Goal: Task Accomplishment & Management: Manage account settings

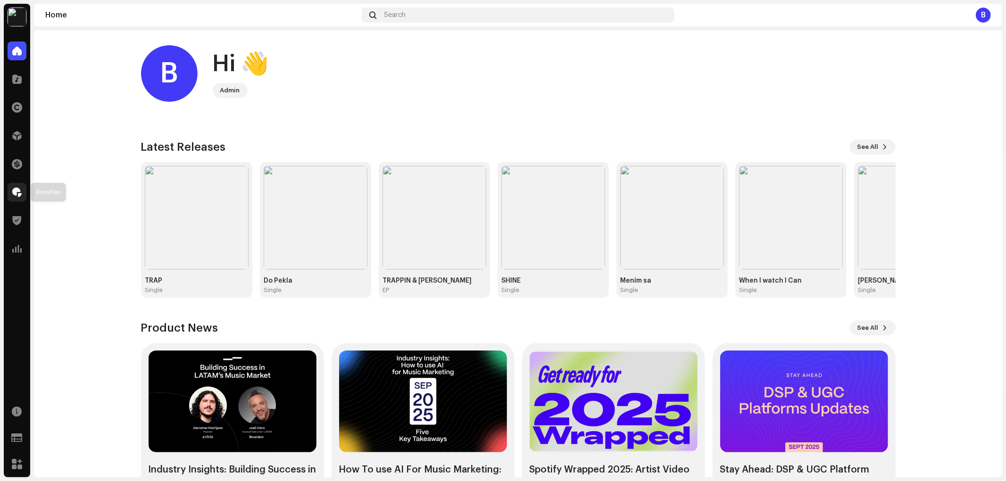
click at [15, 196] on span at bounding box center [16, 193] width 9 height 8
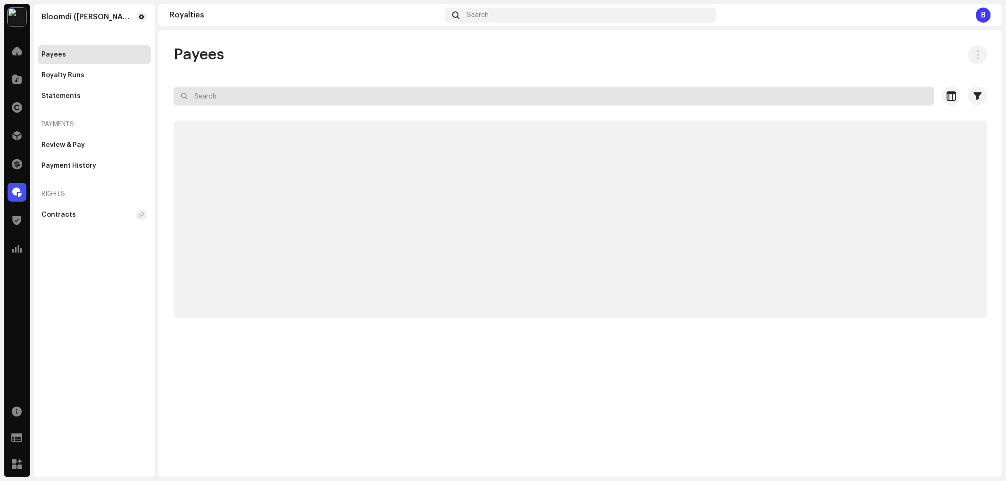
click at [406, 101] on input "text" at bounding box center [554, 96] width 761 height 19
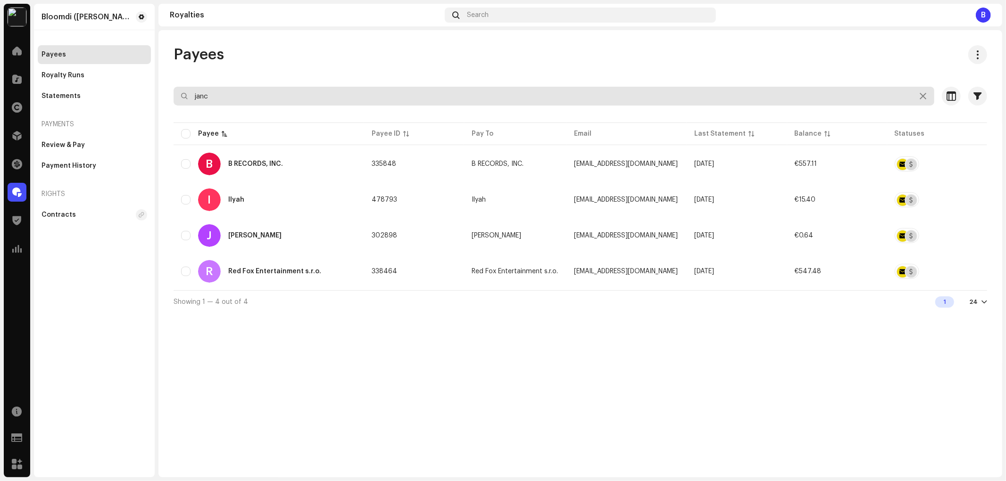
click at [328, 100] on input "janc" at bounding box center [554, 96] width 761 height 19
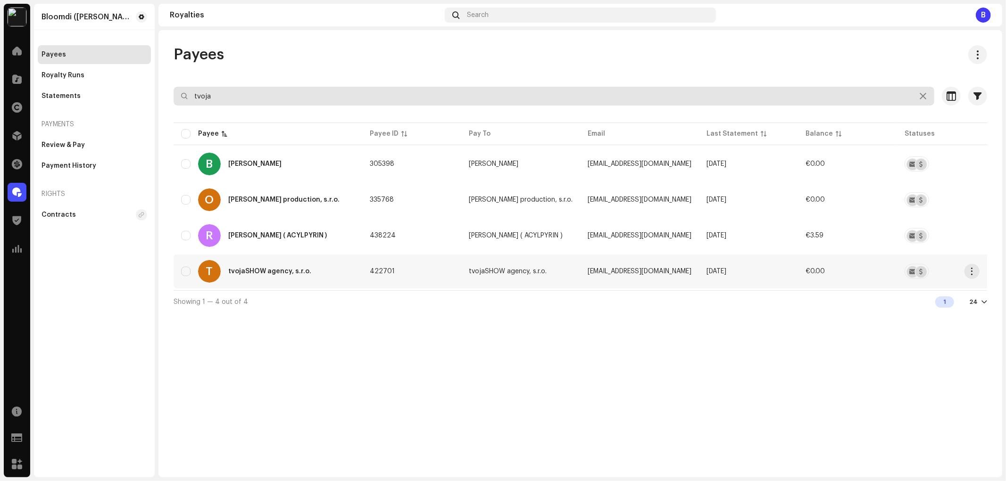
type input "tvoja"
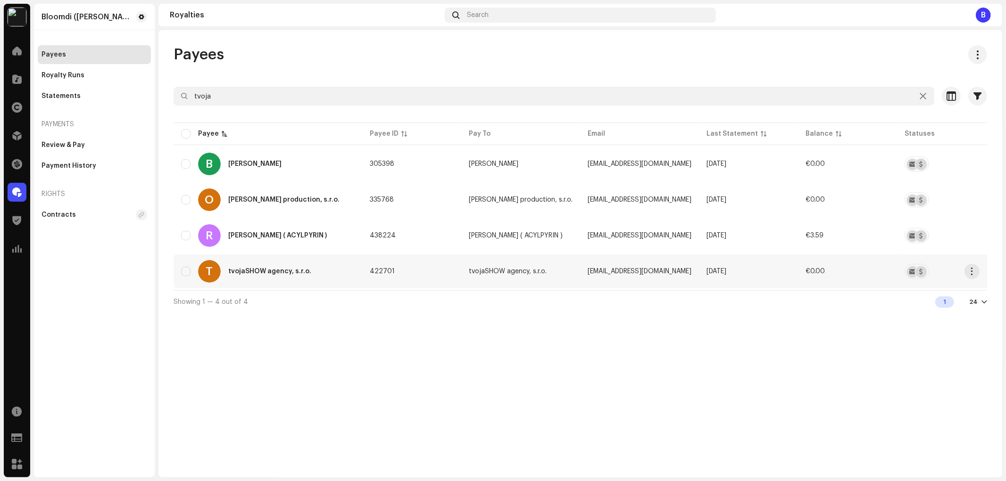
click at [257, 268] on div "tvojaSHOW agency, s.r.o." at bounding box center [269, 271] width 83 height 7
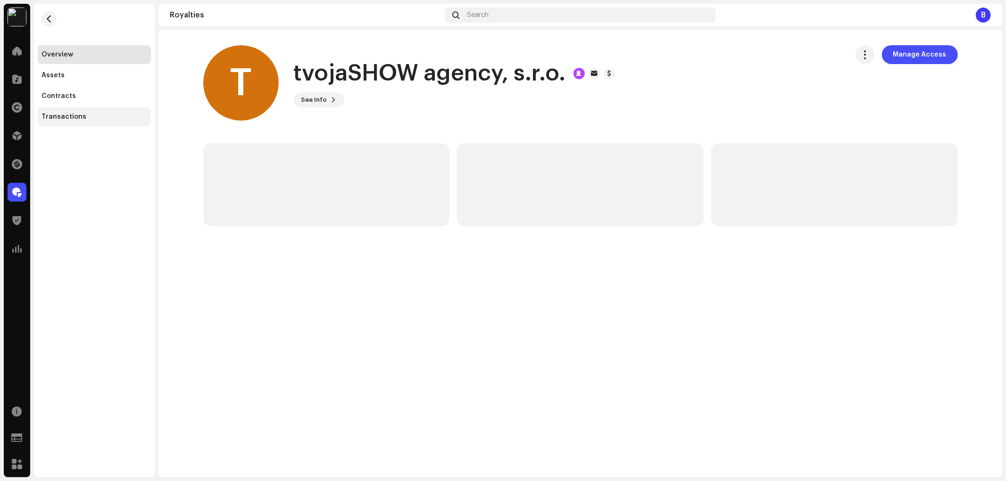
click at [82, 123] on div "Transactions" at bounding box center [94, 117] width 113 height 19
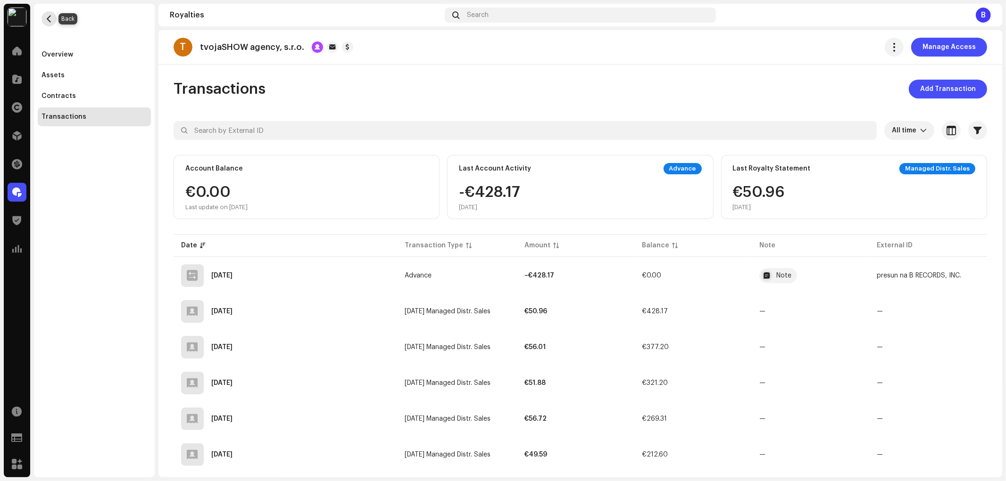
click at [48, 20] on span "button" at bounding box center [49, 19] width 7 height 8
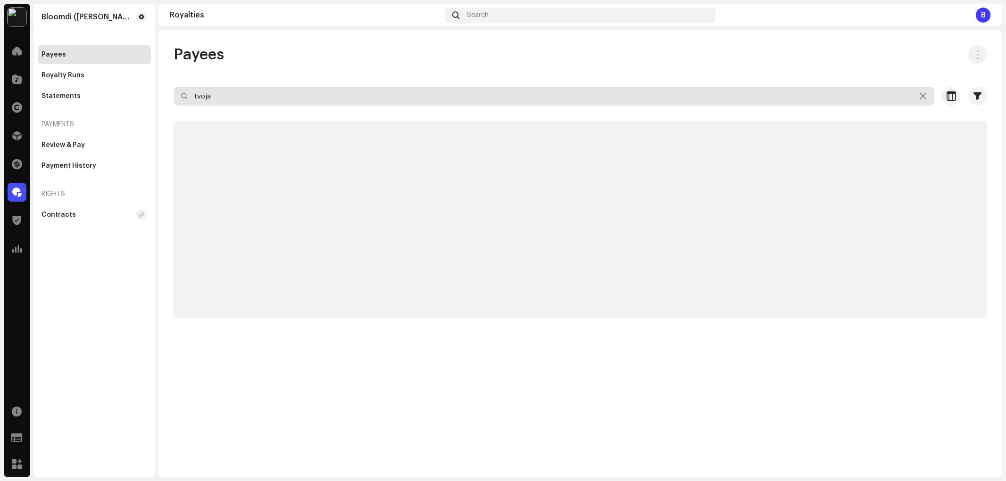
click at [237, 101] on input "tvoja" at bounding box center [554, 96] width 761 height 19
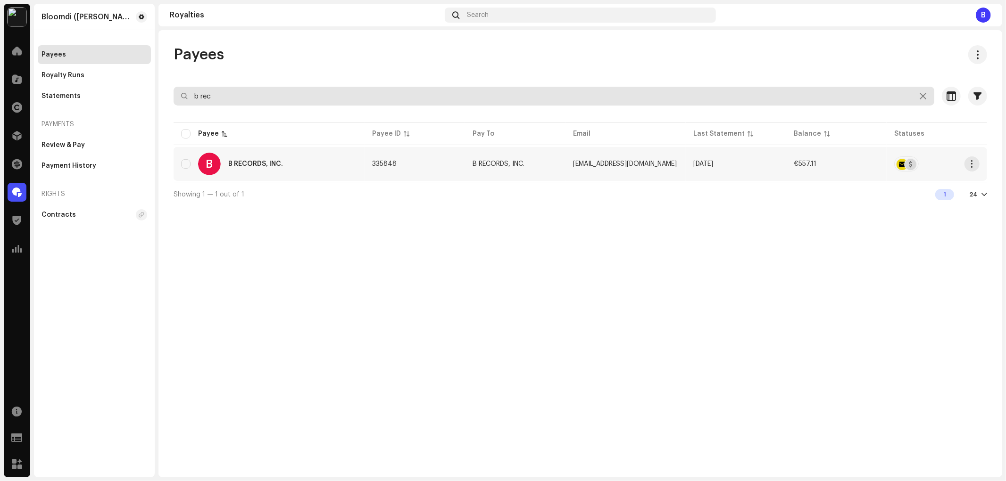
type input "b rec"
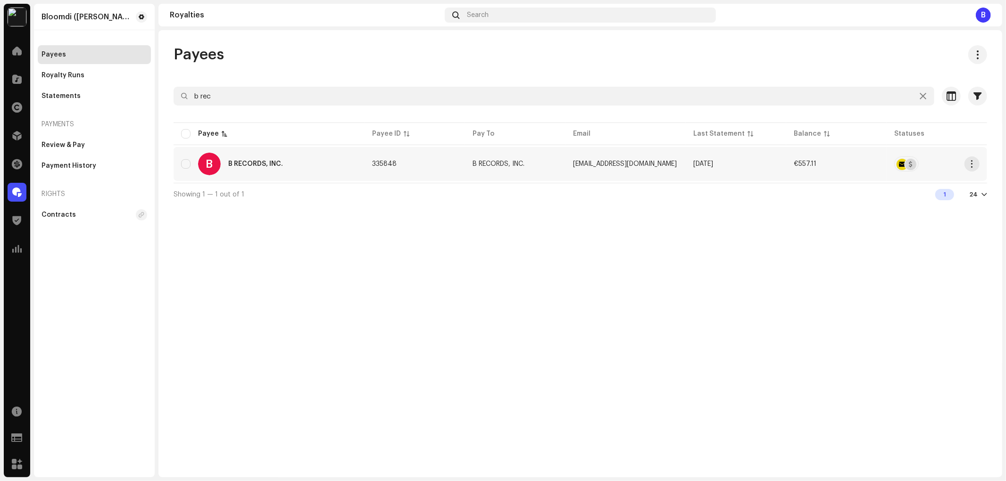
click at [288, 157] on div "B B RECORDS, INC." at bounding box center [269, 164] width 176 height 23
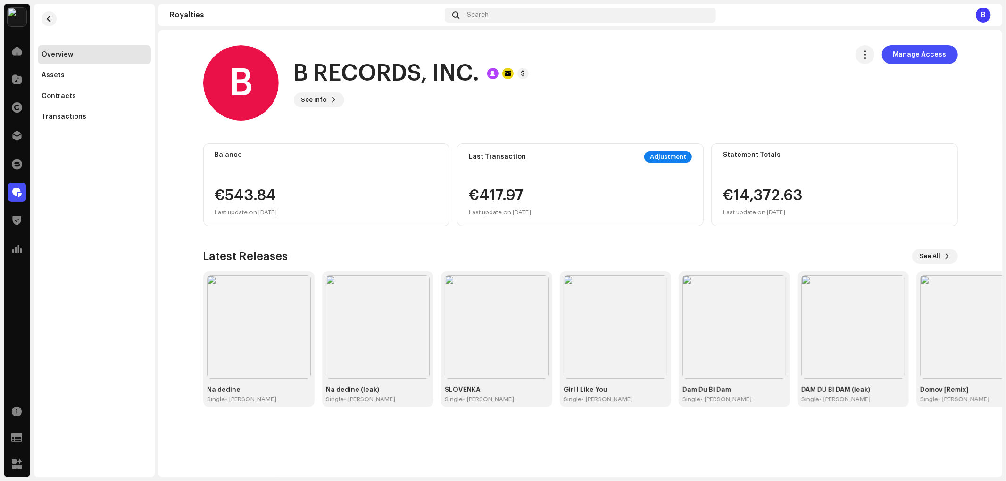
click at [530, 121] on royalties-payees-details-overview "B B RECORDS, INC. Manage Access B B RECORDS, INC. See Info Manage Access Manage…" at bounding box center [580, 226] width 844 height 392
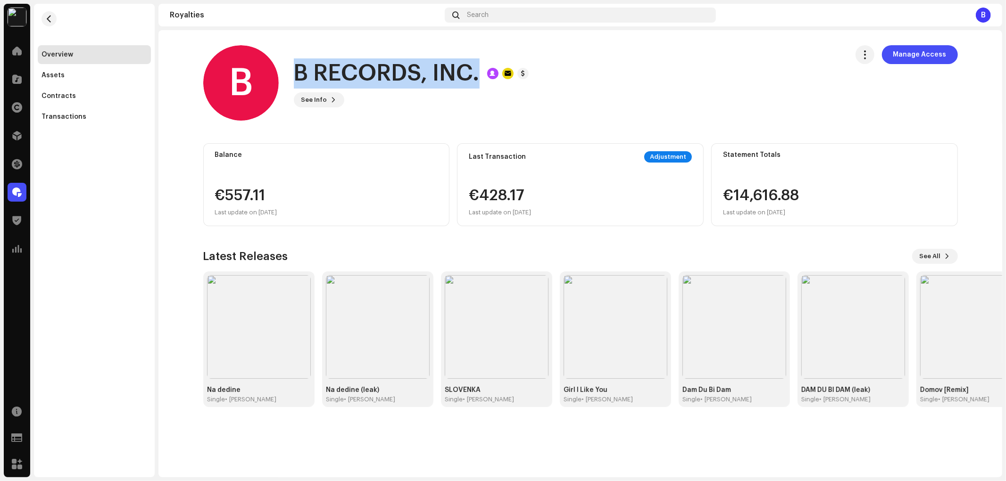
drag, startPoint x: 296, startPoint y: 72, endPoint x: 484, endPoint y: 83, distance: 188.4
click at [484, 83] on div "B RECORDS, INC." at bounding box center [411, 73] width 235 height 30
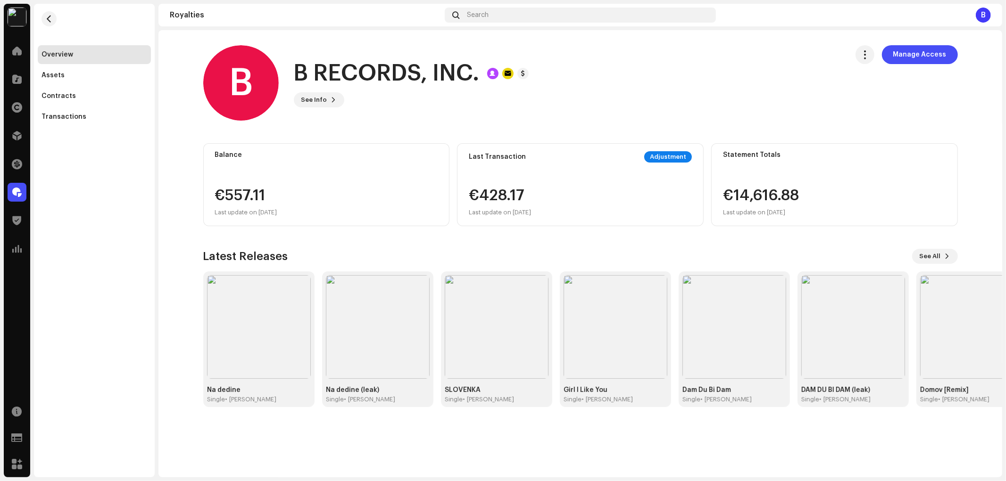
click at [389, 95] on div "See Info Manage Access" at bounding box center [411, 99] width 235 height 15
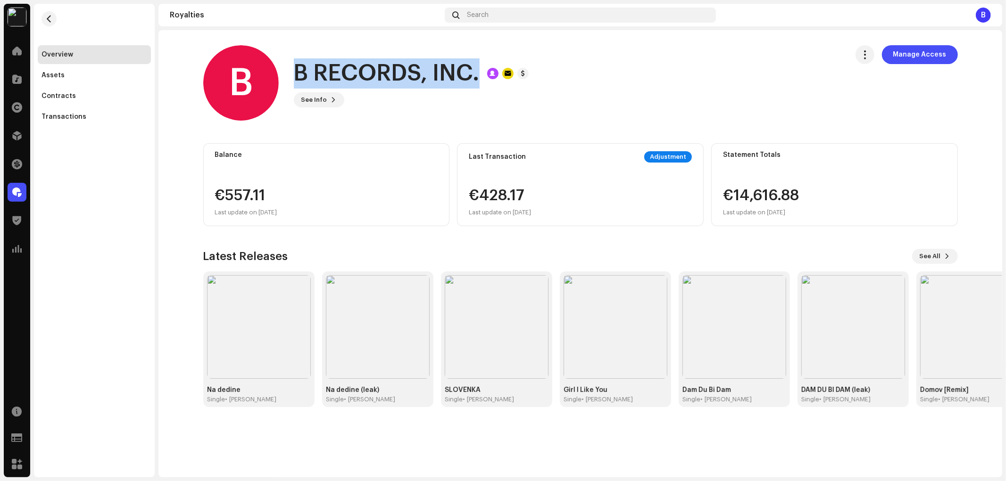
drag, startPoint x: 299, startPoint y: 75, endPoint x: 482, endPoint y: 86, distance: 183.2
click at [482, 86] on div "B RECORDS, INC." at bounding box center [411, 73] width 235 height 30
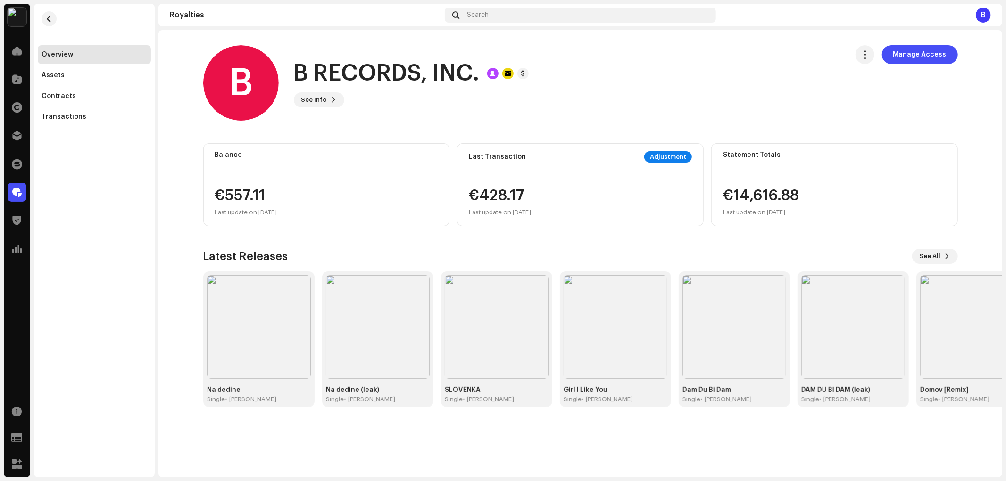
click at [429, 106] on div "See Info Manage Access" at bounding box center [411, 99] width 235 height 15
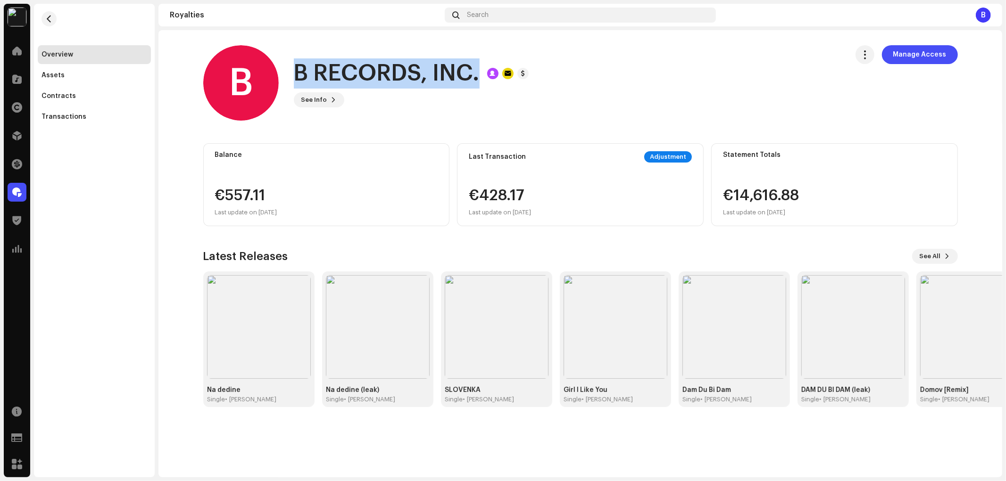
drag, startPoint x: 287, startPoint y: 73, endPoint x: 488, endPoint y: 88, distance: 201.4
click at [488, 88] on div "B B RECORDS, INC. See Info Manage Access" at bounding box center [521, 82] width 637 height 75
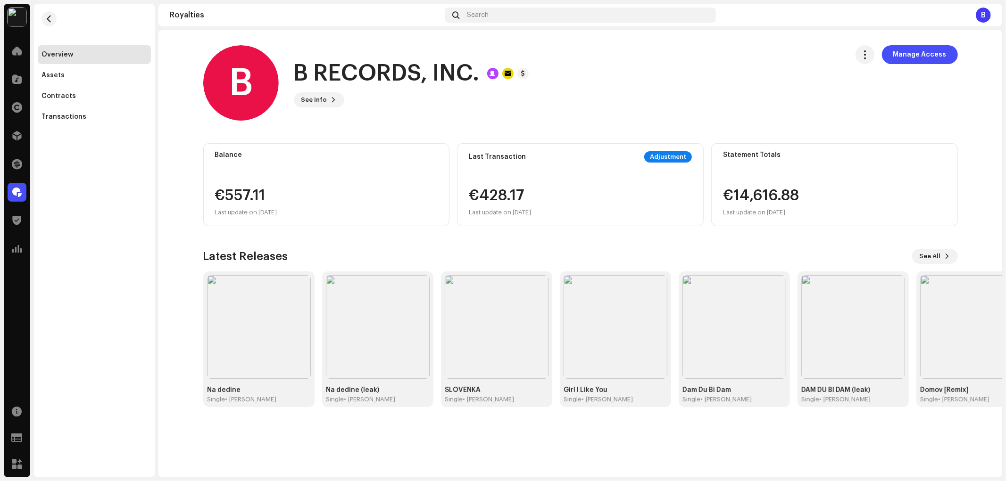
click at [257, 444] on div "B B RECORDS, INC. Manage Access B B RECORDS, INC. See Info Manage Access Manage…" at bounding box center [580, 253] width 844 height 447
click at [367, 114] on div "B B RECORDS, INC. See Info Manage Access" at bounding box center [521, 82] width 637 height 75
click at [206, 50] on re-a-cover "B" at bounding box center [240, 82] width 75 height 75
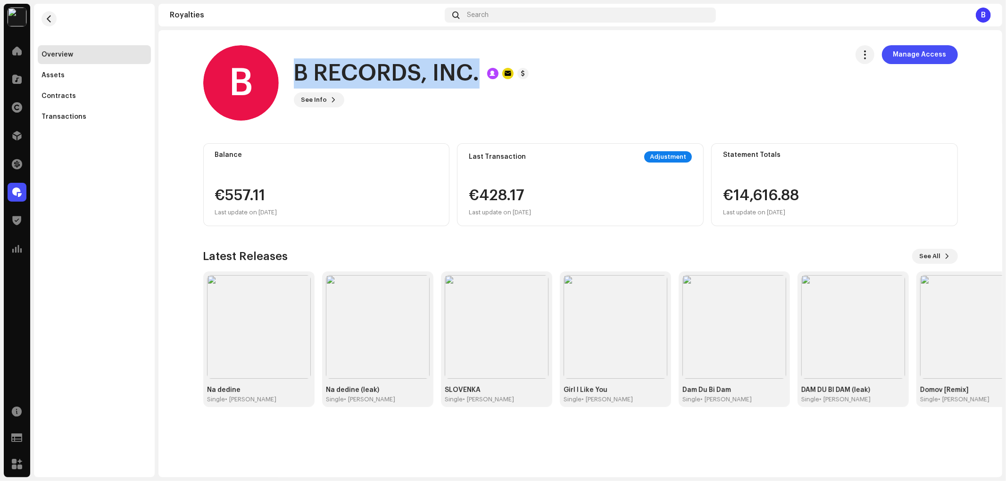
drag, startPoint x: 290, startPoint y: 73, endPoint x: 483, endPoint y: 85, distance: 193.3
click at [483, 85] on div "B B RECORDS, INC. See Info Manage Access" at bounding box center [521, 82] width 637 height 75
click at [329, 73] on h1 "B RECORDS, INC." at bounding box center [387, 73] width 186 height 30
drag, startPoint x: 292, startPoint y: 75, endPoint x: 497, endPoint y: 82, distance: 204.3
click at [497, 82] on div "B B RECORDS, INC. See Info Manage Access" at bounding box center [521, 82] width 637 height 75
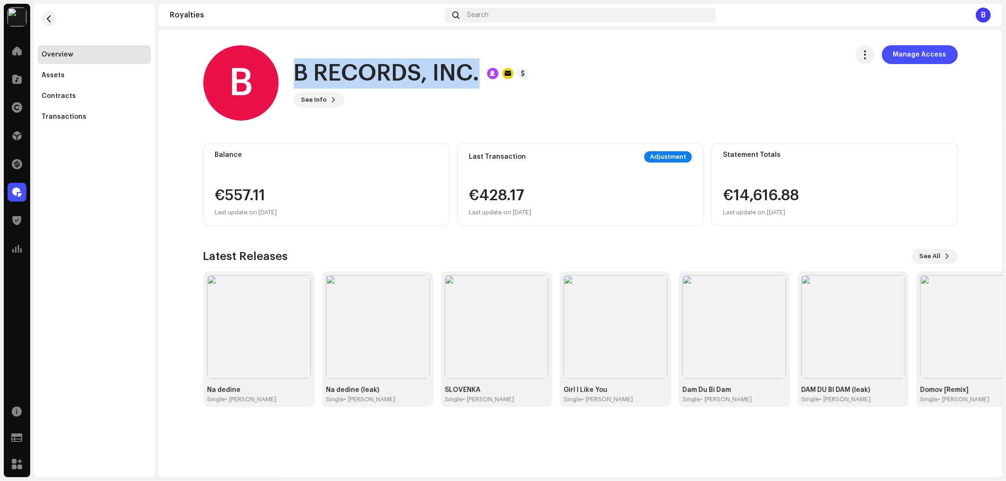
click at [401, 78] on h1 "B RECORDS, INC." at bounding box center [387, 73] width 186 height 30
drag, startPoint x: 287, startPoint y: 79, endPoint x: 482, endPoint y: 87, distance: 195.4
click at [482, 87] on div "B B RECORDS, INC. See Info Manage Access" at bounding box center [521, 82] width 637 height 75
click at [482, 87] on div "B RECORDS, INC." at bounding box center [411, 73] width 235 height 30
drag, startPoint x: 291, startPoint y: 76, endPoint x: 480, endPoint y: 88, distance: 189.0
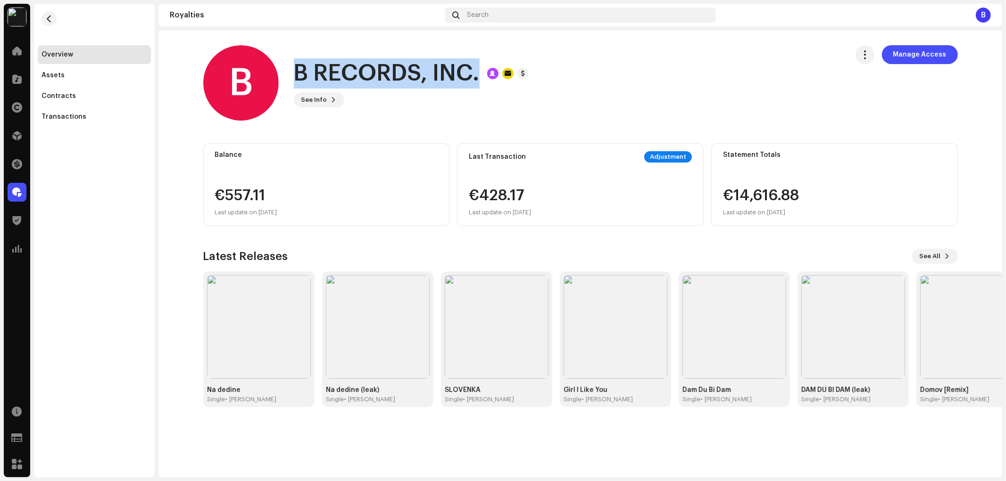
click at [480, 88] on div "B B RECORDS, INC. See Info Manage Access" at bounding box center [521, 82] width 637 height 75
click at [480, 88] on div "B RECORDS, INC." at bounding box center [411, 73] width 235 height 30
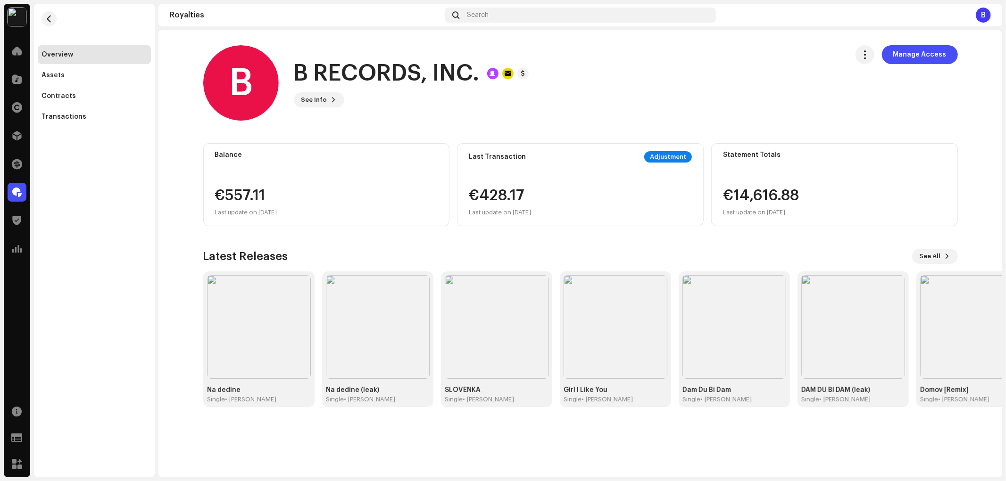
click at [333, 116] on div "B B RECORDS, INC. See Info Manage Access" at bounding box center [521, 82] width 637 height 75
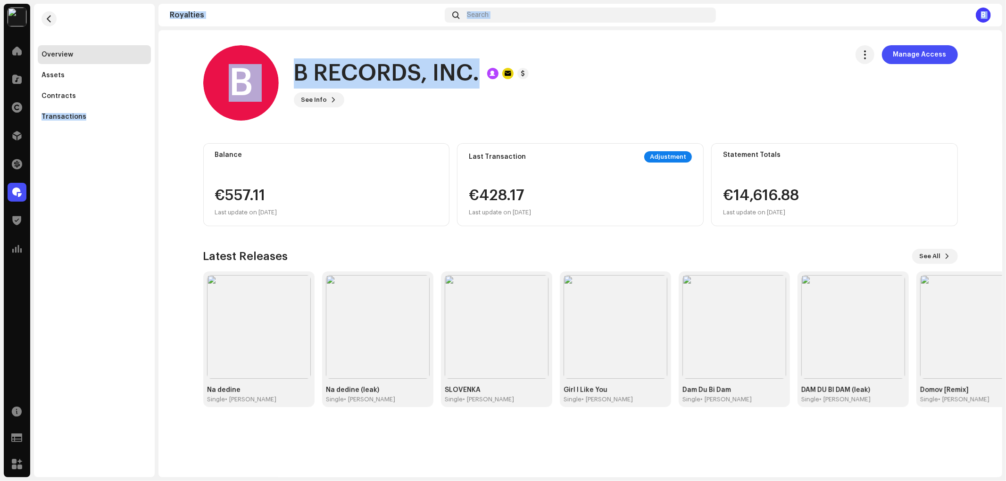
drag, startPoint x: 126, startPoint y: 86, endPoint x: 189, endPoint y: 118, distance: 69.8
click at [166, 123] on div "Bloomdi (Ruka Hore) Home Catalog Rights Distribution Finance Royalties Trust & …" at bounding box center [503, 240] width 1006 height 481
click at [208, 112] on re-a-cover "B" at bounding box center [240, 82] width 75 height 75
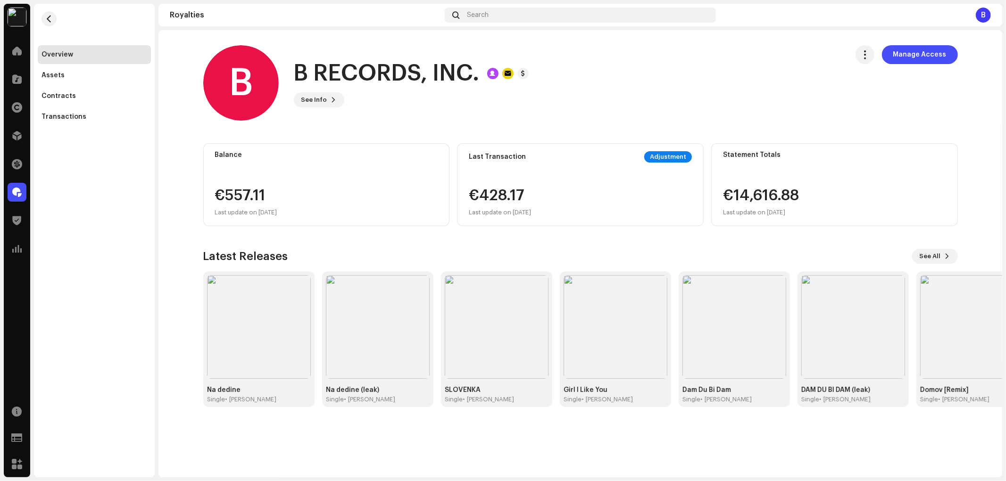
click at [405, 109] on div "B B RECORDS, INC. See Info Manage Access" at bounding box center [521, 82] width 637 height 75
click at [119, 120] on div "Transactions" at bounding box center [94, 117] width 106 height 8
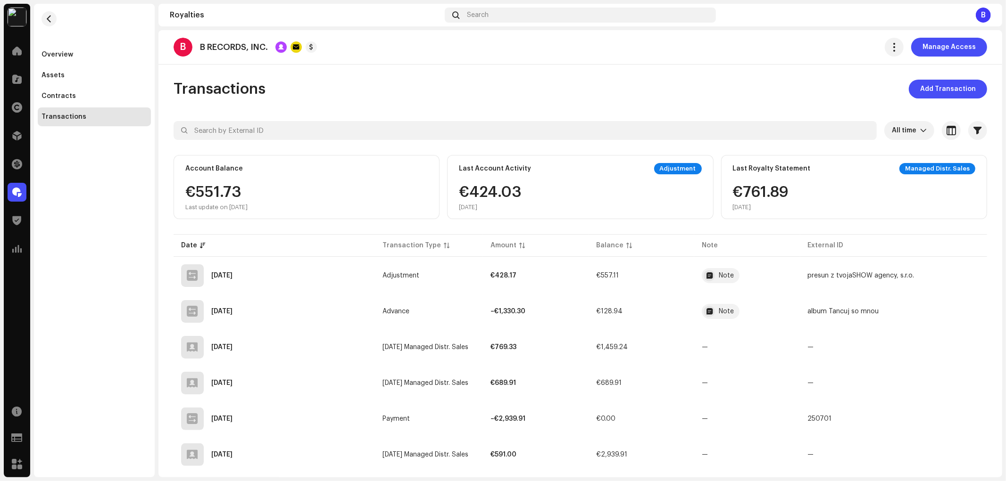
click at [583, 95] on div "Transactions Add Transaction" at bounding box center [580, 89] width 813 height 19
click at [951, 93] on span "Add Transaction" at bounding box center [948, 89] width 56 height 19
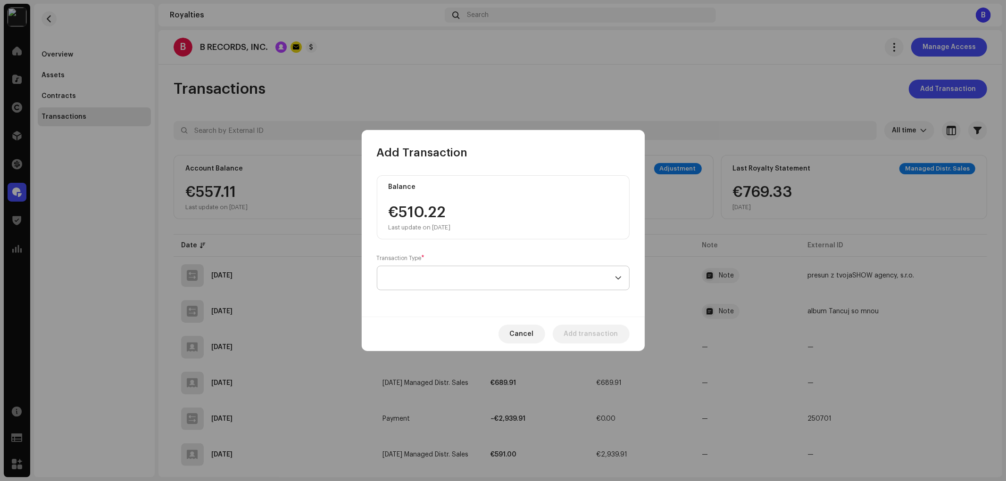
click at [460, 274] on span at bounding box center [500, 278] width 230 height 24
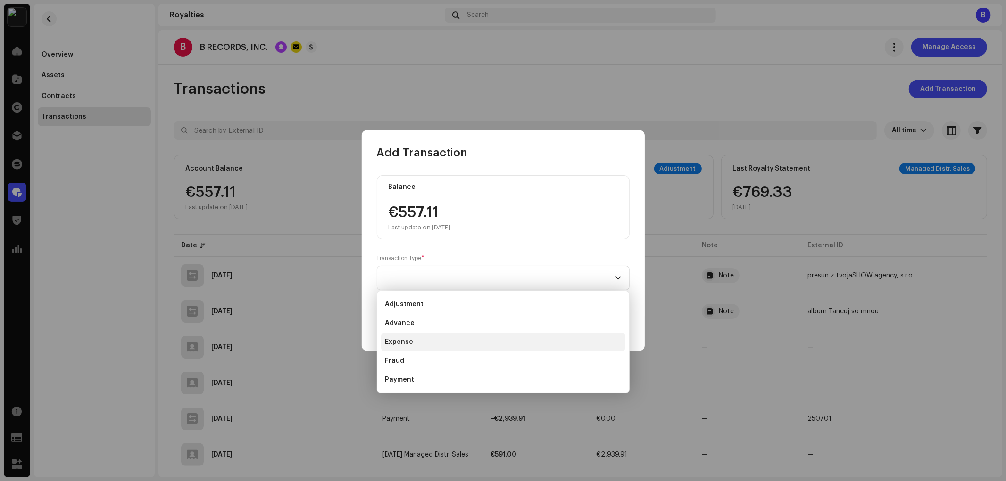
click at [418, 337] on li "Expense" at bounding box center [503, 342] width 244 height 19
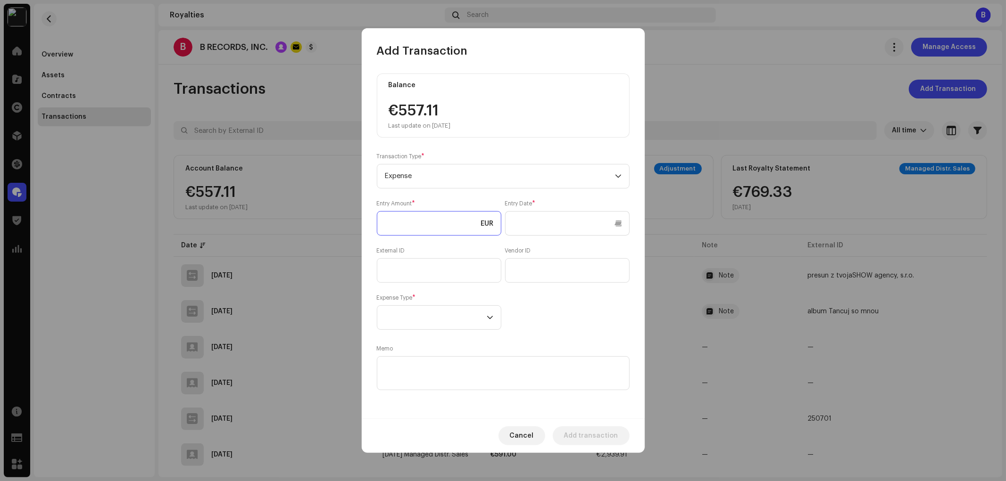
click at [461, 223] on input at bounding box center [439, 223] width 124 height 25
type input "2,000.00"
click at [571, 205] on div "Entry Date *" at bounding box center [567, 218] width 124 height 36
click at [564, 224] on input "text" at bounding box center [567, 223] width 124 height 25
click at [438, 267] on input "text" at bounding box center [439, 270] width 124 height 25
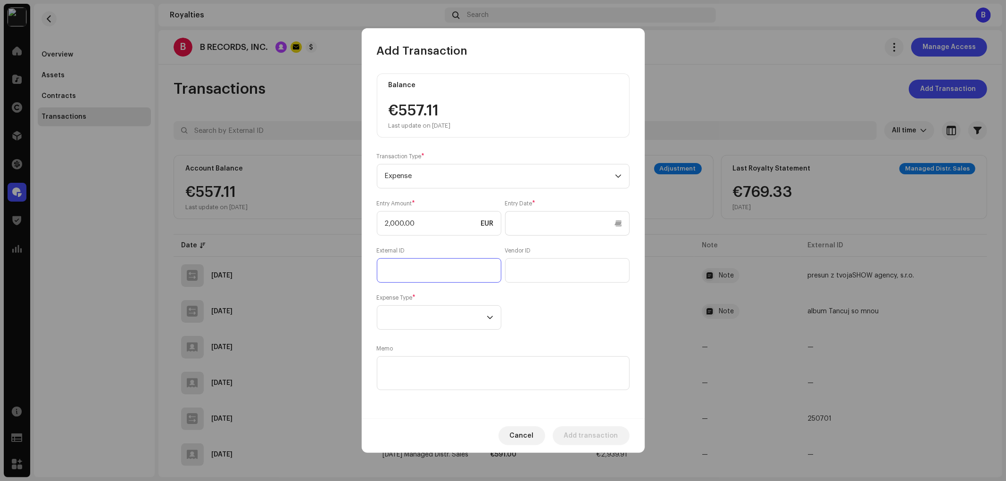
click at [461, 272] on input "text" at bounding box center [439, 270] width 124 height 25
paste input "ILYAH - Summer Jam"
drag, startPoint x: 494, startPoint y: 269, endPoint x: 323, endPoint y: 264, distance: 170.3
click at [323, 264] on div "Add Transaction Balance €557.11 Last update on Oct 10, 2025 Transaction Type * …" at bounding box center [503, 240] width 1006 height 481
type input "Reklamná kampaň/ILYAH - Summer Jam"
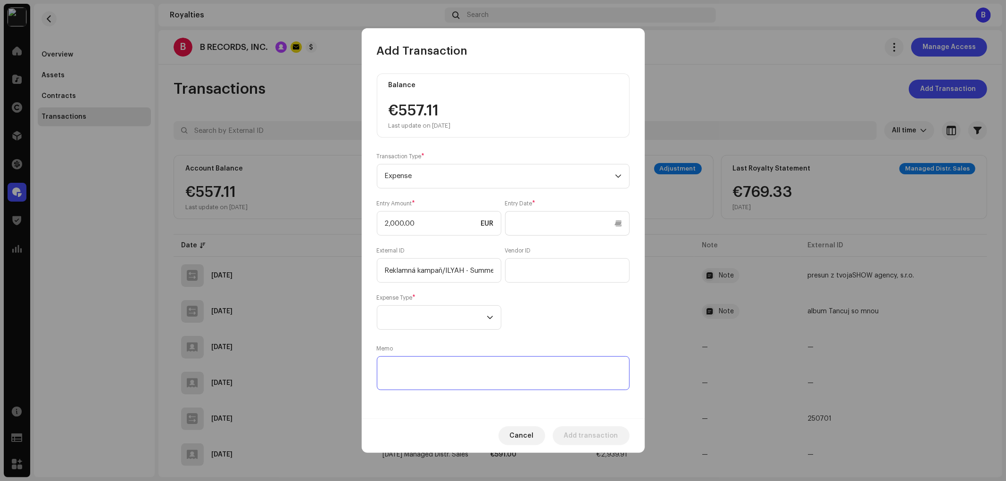
click at [440, 364] on textarea at bounding box center [503, 373] width 253 height 34
paste textarea "Reklamná kampaň/ILYAH - Summer Jam"
type textarea "Reklamná kampaň/ILYAH - Summer Jam"
click at [468, 317] on span at bounding box center [436, 318] width 102 height 24
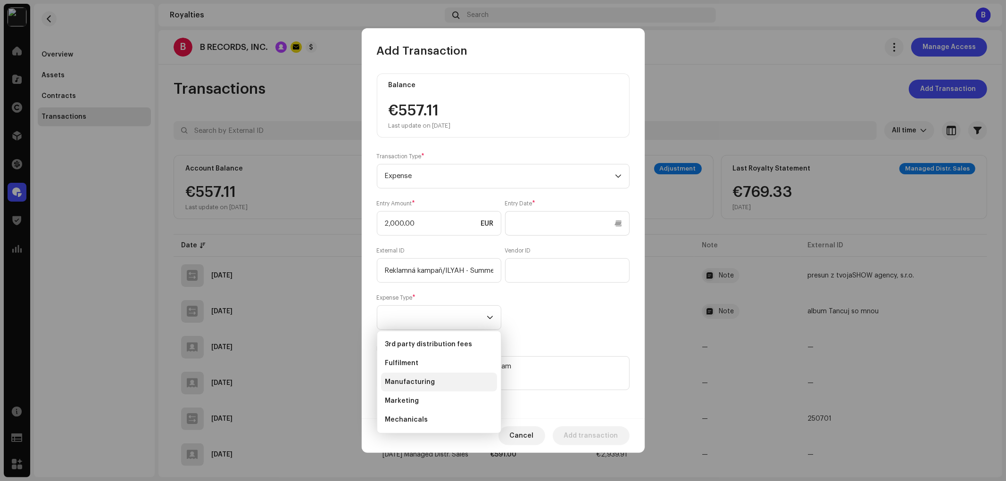
scroll to position [52, 0]
click at [427, 380] on li "Other" at bounding box center [439, 386] width 116 height 19
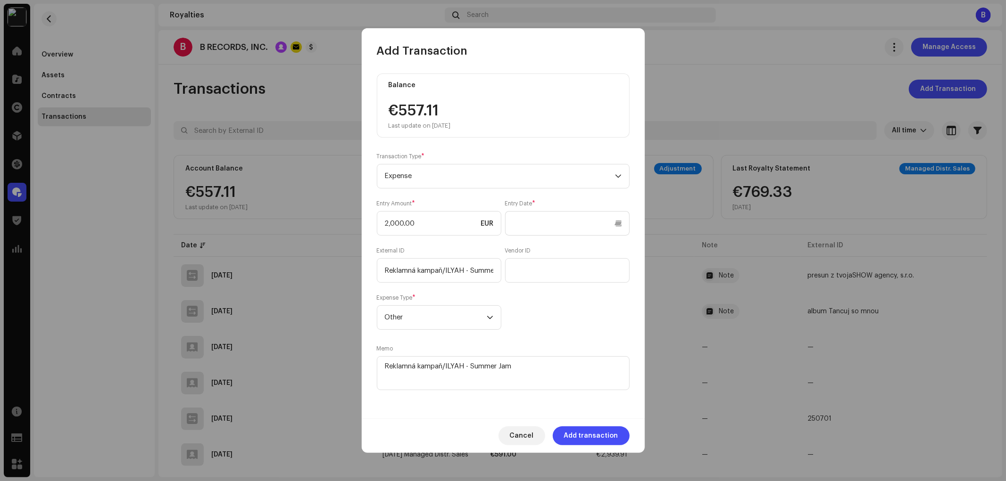
click at [570, 307] on div "Entry Amount * 2,000.00 EUR Entry Date * External ID Reklamná kampaň/ILYAH - Su…" at bounding box center [503, 265] width 253 height 130
drag, startPoint x: 455, startPoint y: 224, endPoint x: 406, endPoint y: 224, distance: 49.0
click at [444, 222] on input "2,000.00" at bounding box center [439, 223] width 124 height 25
drag, startPoint x: 389, startPoint y: 223, endPoint x: 403, endPoint y: 225, distance: 14.3
click at [403, 225] on input "2,000.00" at bounding box center [439, 223] width 124 height 25
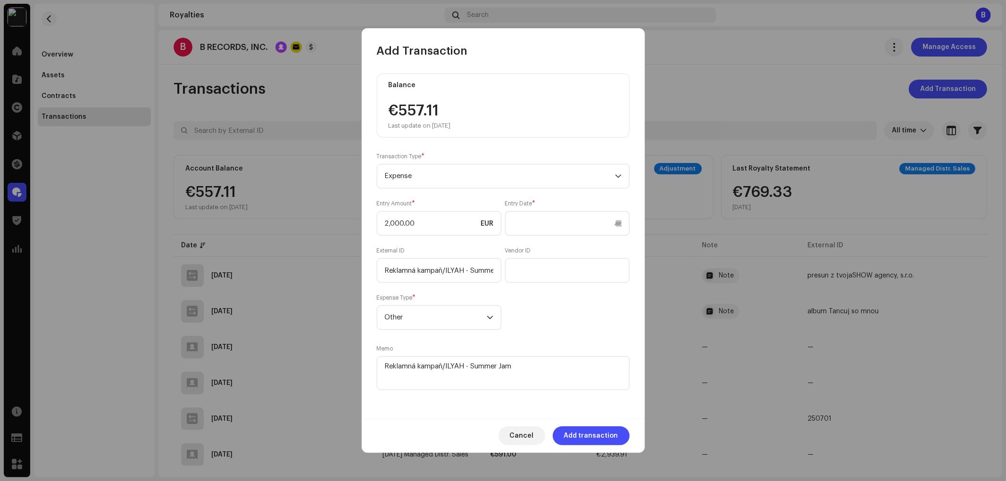
click at [498, 252] on div "External ID Reklamná kampaň/ILYAH - Summer Jam" at bounding box center [439, 265] width 124 height 36
click at [477, 319] on span "Other" at bounding box center [436, 318] width 102 height 24
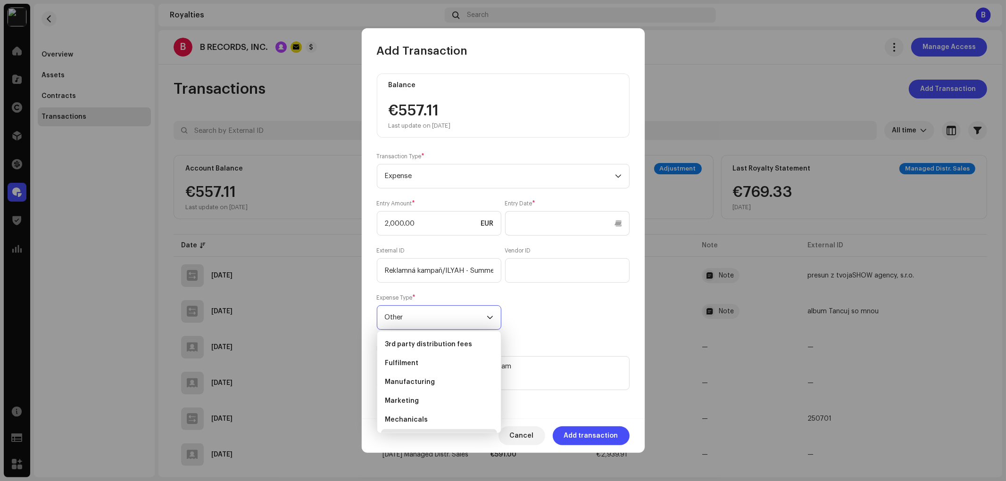
click at [477, 319] on span "Other" at bounding box center [436, 318] width 102 height 24
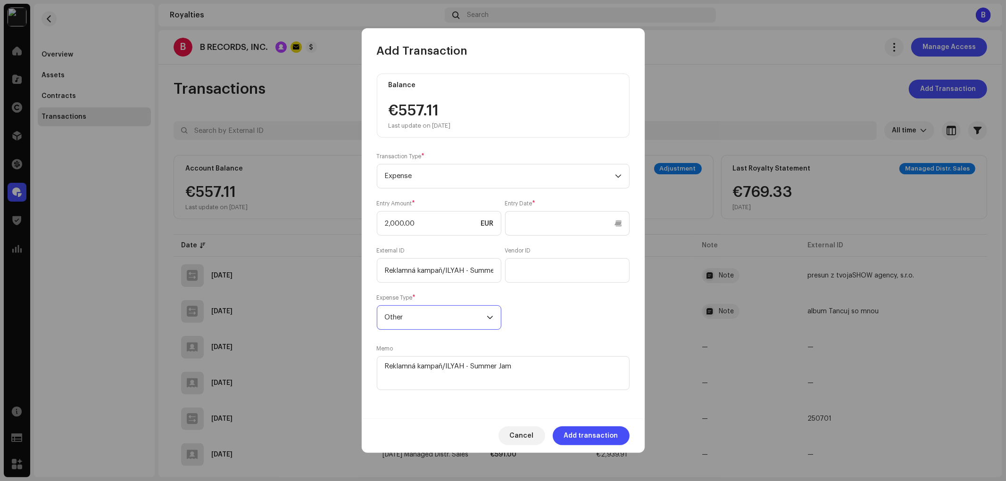
scroll to position [15, 0]
click at [560, 323] on div "Entry Amount * 2,000.00 EUR Entry Date * External ID Reklamná kampaň/ILYAH - Su…" at bounding box center [503, 265] width 253 height 130
click at [593, 434] on span "Add transaction" at bounding box center [591, 436] width 54 height 19
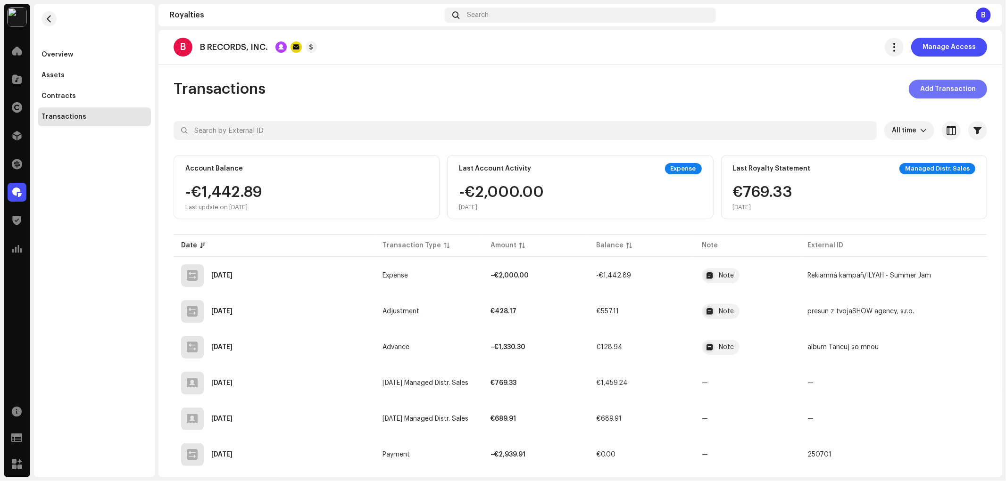
click at [920, 83] on span "Add Transaction" at bounding box center [948, 89] width 56 height 19
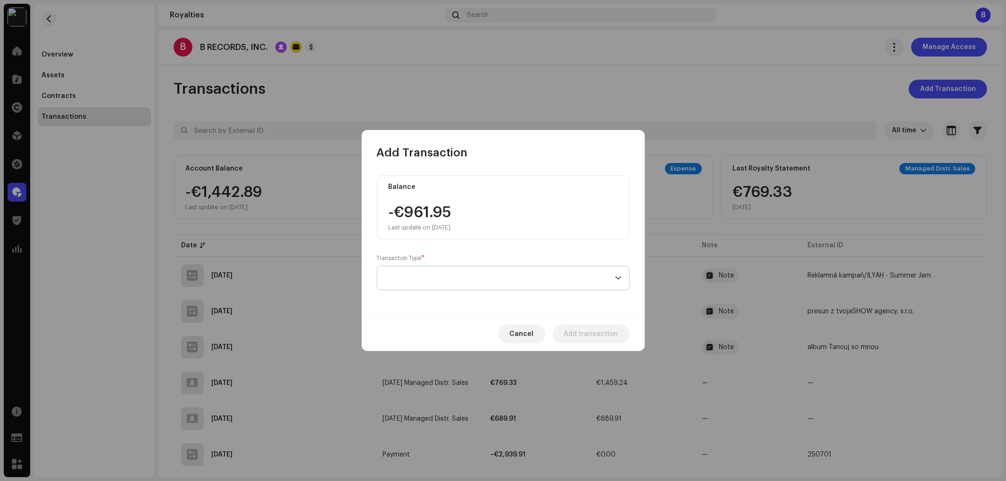
click at [491, 281] on span at bounding box center [500, 278] width 230 height 24
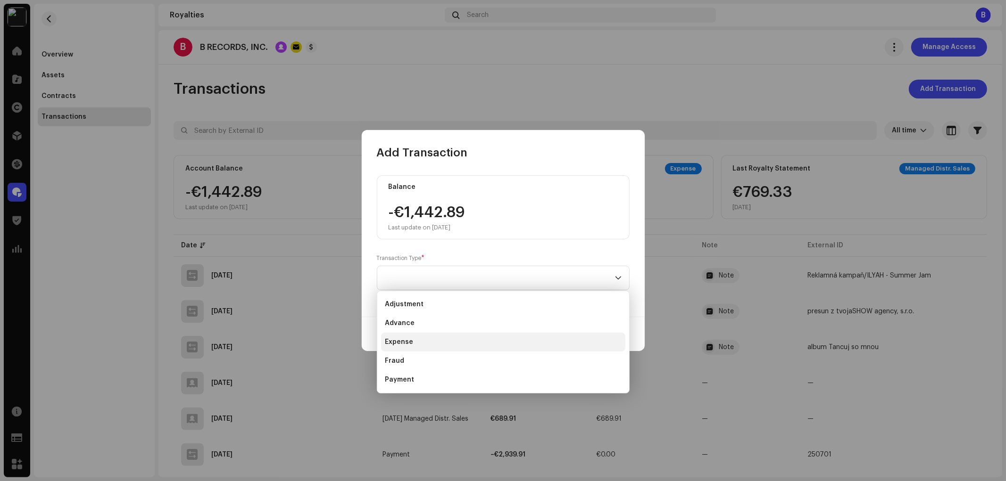
click at [422, 345] on li "Expense" at bounding box center [503, 342] width 244 height 19
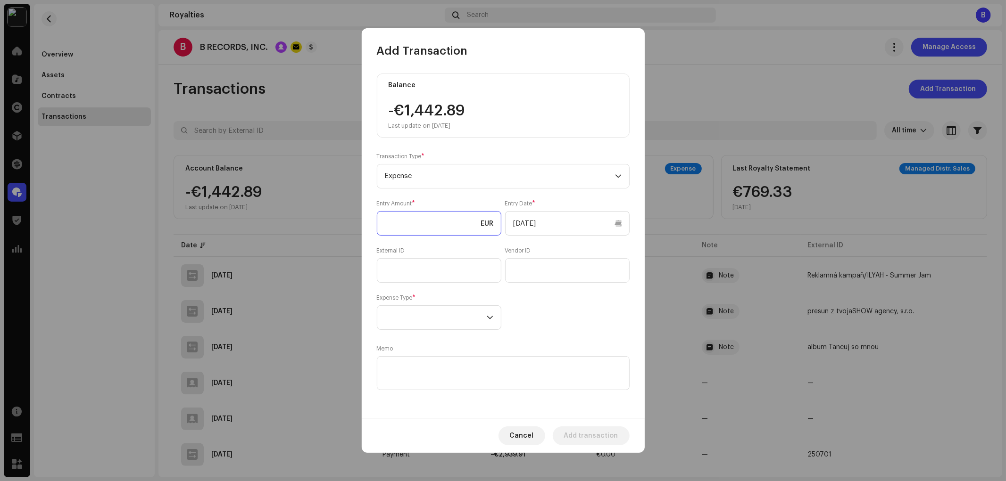
click at [440, 220] on input at bounding box center [439, 223] width 124 height 25
type input "300.00"
drag, startPoint x: 428, startPoint y: 312, endPoint x: 428, endPoint y: 317, distance: 5.2
click at [428, 317] on span at bounding box center [436, 318] width 102 height 24
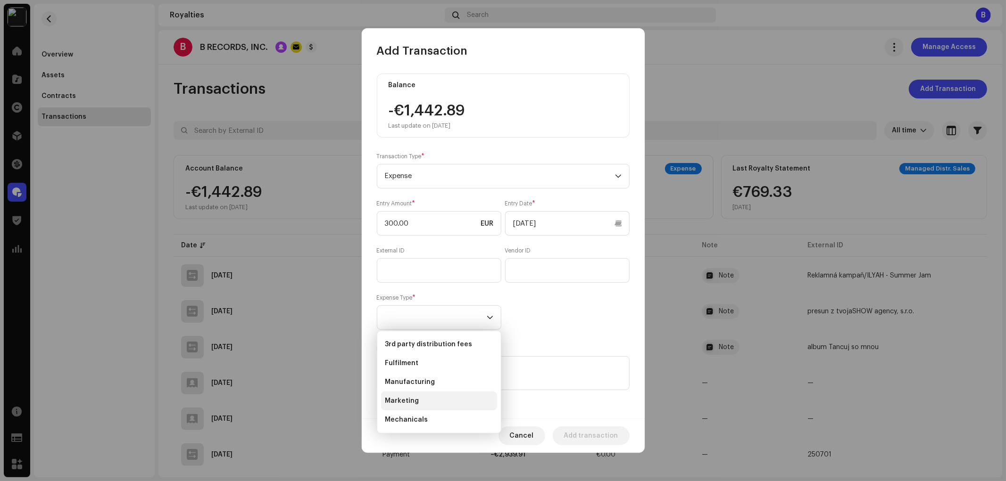
scroll to position [52, 0]
click at [417, 385] on li "Other" at bounding box center [439, 386] width 116 height 19
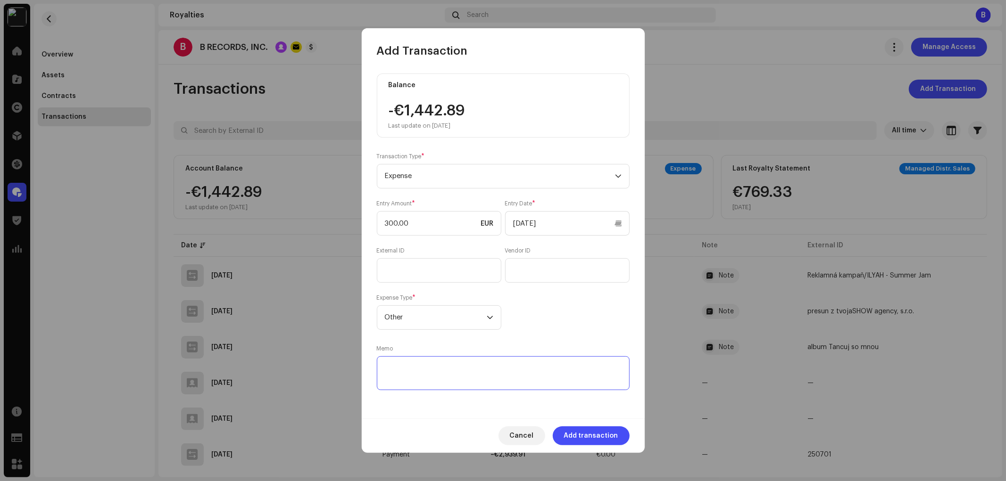
click at [428, 369] on textarea at bounding box center [503, 373] width 253 height 34
paste textarea "Ilyah x Justice x Mark Voss - Girl I Like You"
drag, startPoint x: 608, startPoint y: 372, endPoint x: 314, endPoint y: 375, distance: 294.3
click at [314, 375] on div "Add Transaction Balance -€1,442.89 Last update on Oct 10, 2025 Transaction Type…" at bounding box center [503, 240] width 1006 height 481
type textarea "Reklamná kampaň/Ilyah x Justice x Mark Voss - Girl I Like You"
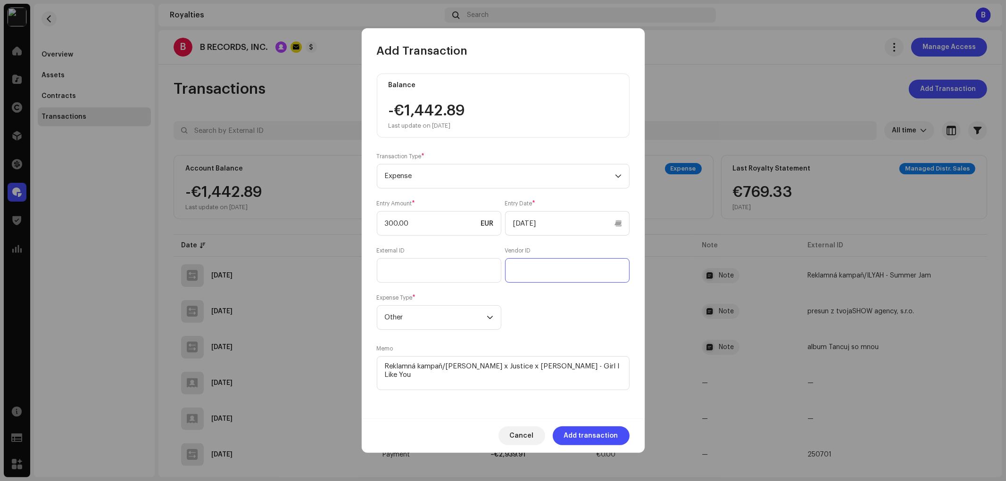
paste input "Reklamná kampaň/Ilyah x Justice x Mark Voss - Girl I Like You"
click at [523, 277] on input "Reklamná kampaň/Ilyah x Justice x Mark Voss - Girl I Like You" at bounding box center [567, 270] width 124 height 25
type input "Reklamná kampaň/Ilyah x Justice x Mark Voss - Girl I Like You"
click at [530, 303] on div "Entry Amount * 300.00 EUR Entry Date * 10/10/2025 External ID Vendor ID Reklamn…" at bounding box center [503, 265] width 253 height 130
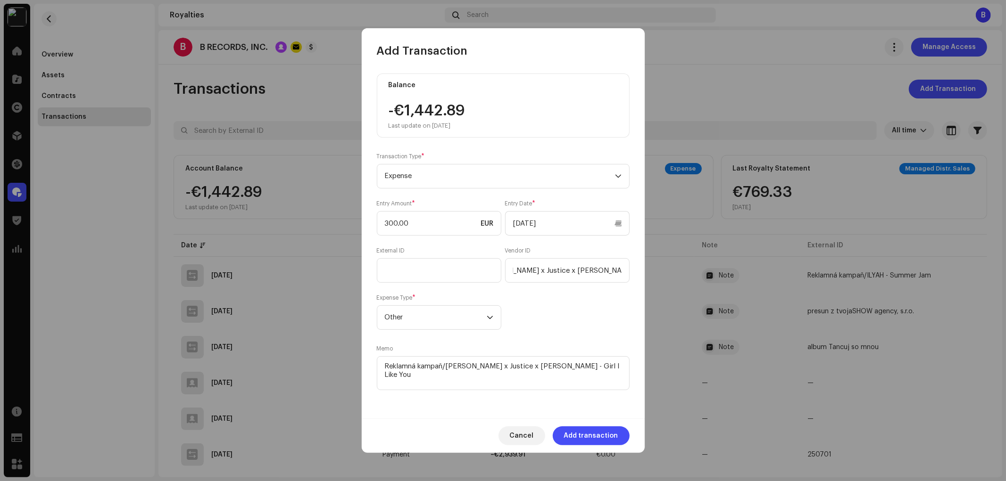
scroll to position [0, 0]
click at [588, 280] on input "Reklamná kampaň/Ilyah x Justice x Mark Voss - Girl I Like You" at bounding box center [567, 270] width 124 height 25
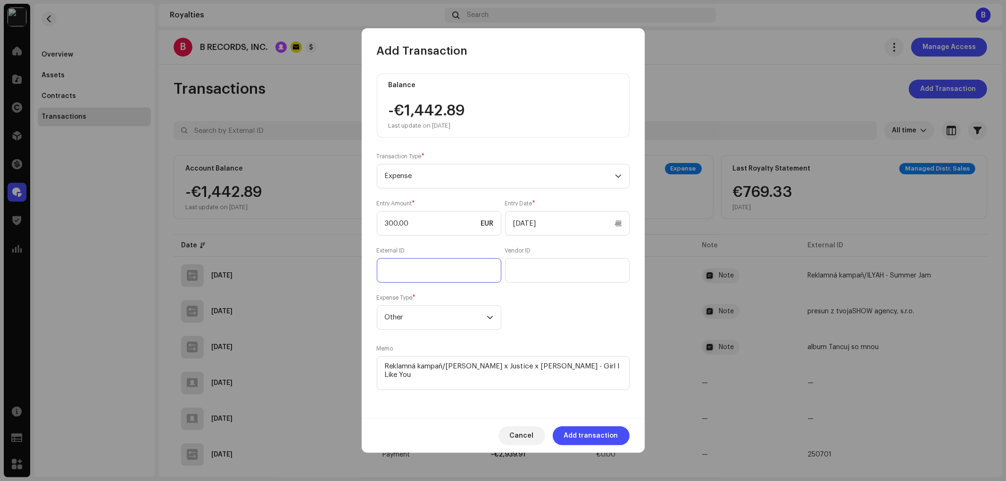
click at [453, 279] on input "text" at bounding box center [439, 270] width 124 height 25
paste input "Reklamná kampaň/Ilyah x Justice x Mark Voss - Girl I Like You"
type input "Reklamná kampaň/Ilyah x Justice x Mark Voss - Girl I Like You"
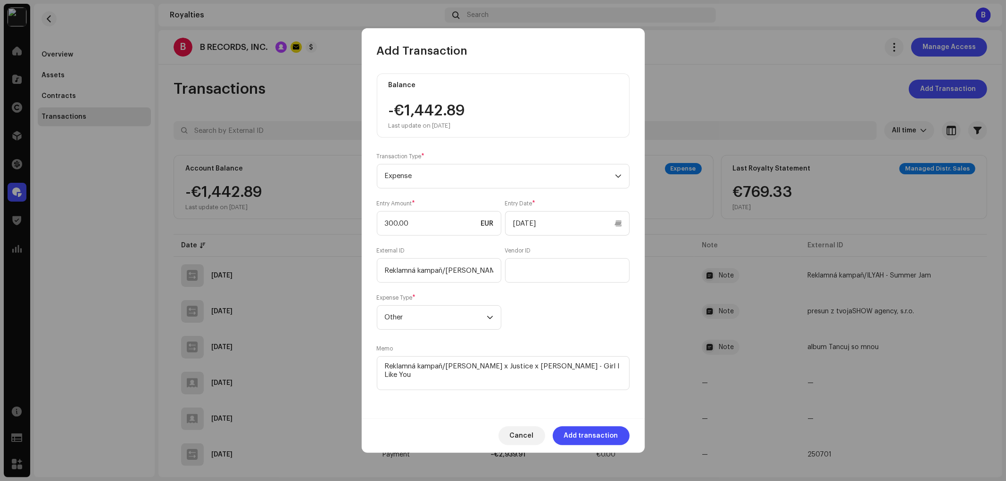
click at [563, 309] on div "Entry Amount * 300.00 EUR Entry Date * 10/10/2025 External ID Reklamná kampaň/I…" at bounding box center [503, 265] width 253 height 130
click at [465, 271] on input "Reklamná kampaň/Ilyah x Justice x Mark Voss - Girl I Like You" at bounding box center [439, 270] width 124 height 25
click at [561, 310] on div "Entry Amount * 300.00 EUR Entry Date * 10/10/2025 External ID Reklamná kampaň/I…" at bounding box center [503, 265] width 253 height 130
click at [553, 314] on div "Entry Amount * 300.00 EUR Entry Date * 10/10/2025 External ID Reklamná kampaň/I…" at bounding box center [503, 265] width 253 height 130
click at [467, 239] on div "Entry Amount * 300.00 EUR Entry Date * 10/10/2025 External ID Reklamná kampaň/I…" at bounding box center [503, 265] width 253 height 130
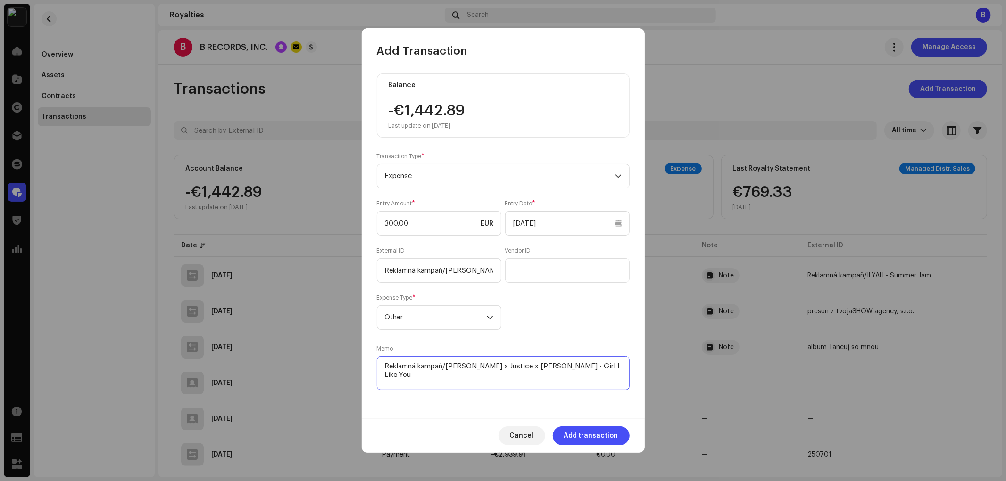
click at [492, 369] on textarea at bounding box center [503, 373] width 253 height 34
click at [539, 317] on div "Entry Amount * 300.00 EUR Entry Date * 10/10/2025 External ID Reklamná kampaň/I…" at bounding box center [503, 265] width 253 height 130
click at [603, 437] on span "Add transaction" at bounding box center [591, 436] width 54 height 19
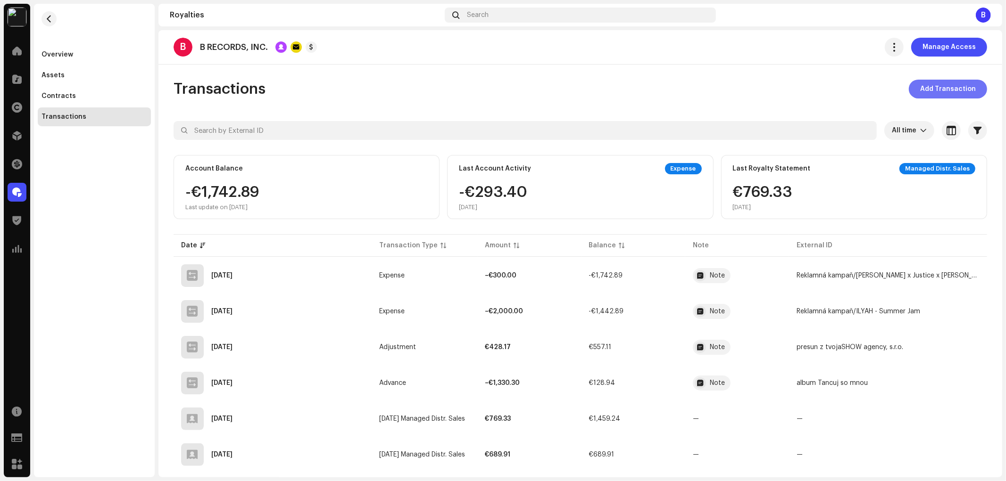
click at [946, 93] on span "Add Transaction" at bounding box center [948, 89] width 56 height 19
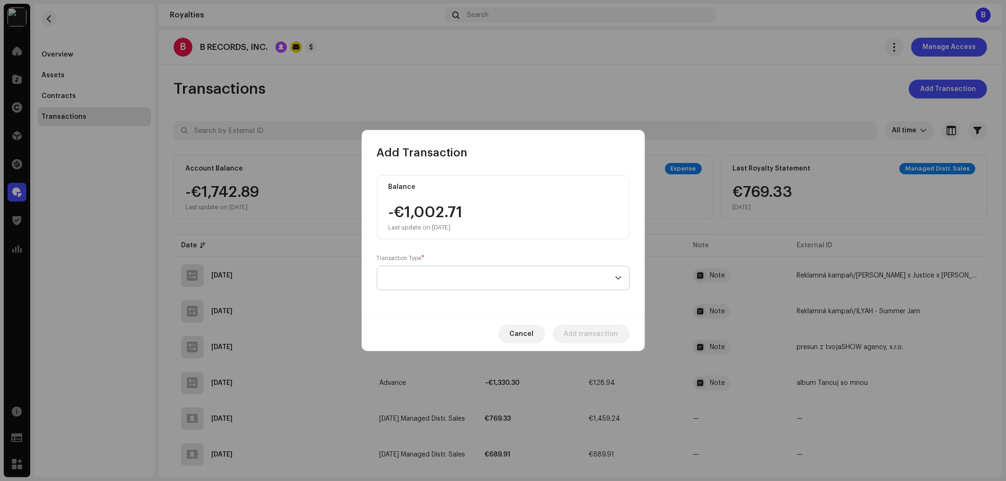
click at [524, 269] on span at bounding box center [500, 278] width 230 height 24
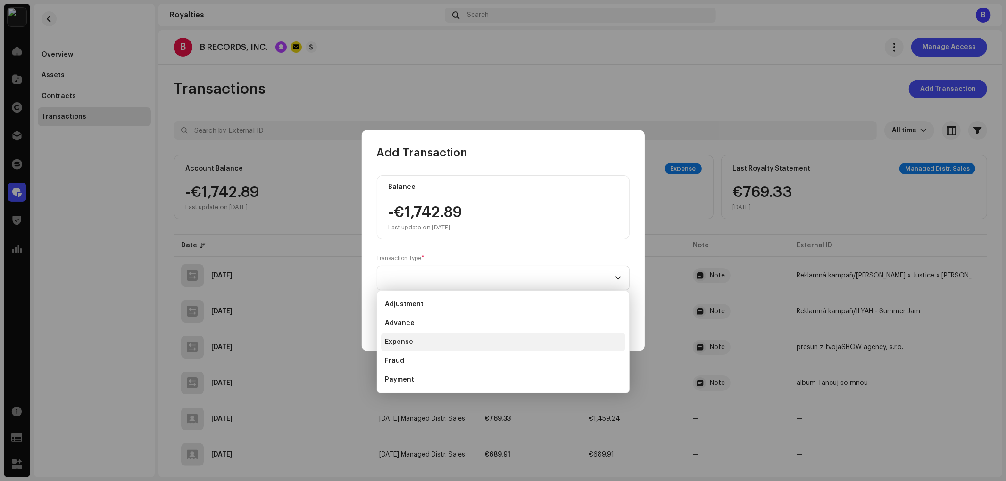
click at [424, 342] on li "Expense" at bounding box center [503, 342] width 244 height 19
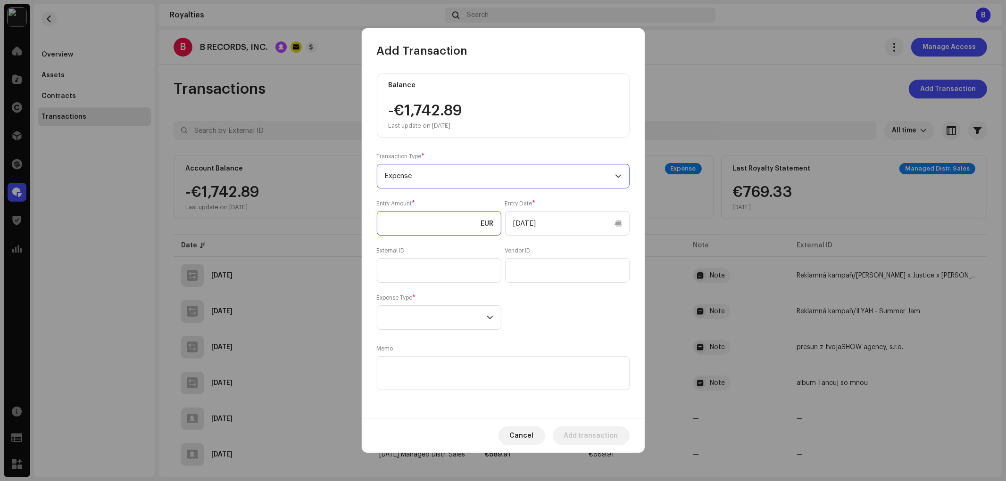
click at [453, 224] on input at bounding box center [439, 223] width 124 height 25
type input "1,000.00"
click at [446, 277] on input "text" at bounding box center [439, 270] width 124 height 25
paste input "Emily - Slovenka"
drag, startPoint x: 493, startPoint y: 274, endPoint x: 363, endPoint y: 279, distance: 130.2
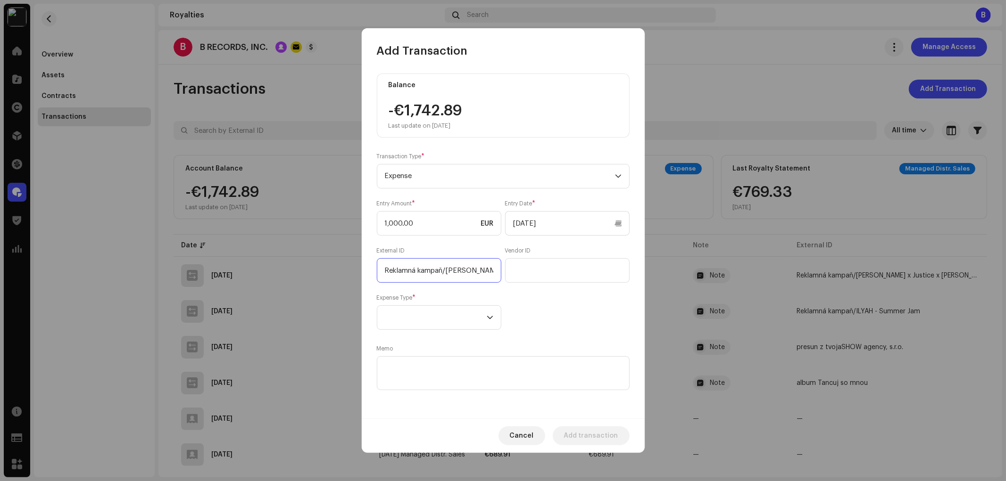
click at [363, 279] on div "Balance -€1,742.89 Last update on Oct 10, 2025 Transaction Type * Expense Entry…" at bounding box center [503, 238] width 283 height 360
type input "Reklamná kampaň/Emily - Slovenka"
click at [452, 370] on textarea at bounding box center [503, 373] width 253 height 34
paste textarea "Reklamná kampaň/Emily - Slovenka"
type textarea "Reklamná kampaň/Emily - Slovenka"
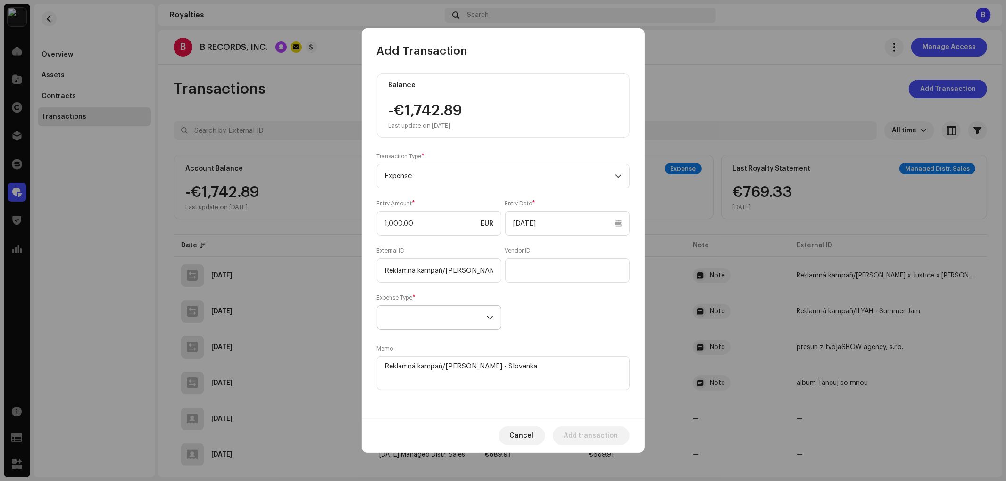
click at [461, 323] on span at bounding box center [436, 318] width 102 height 24
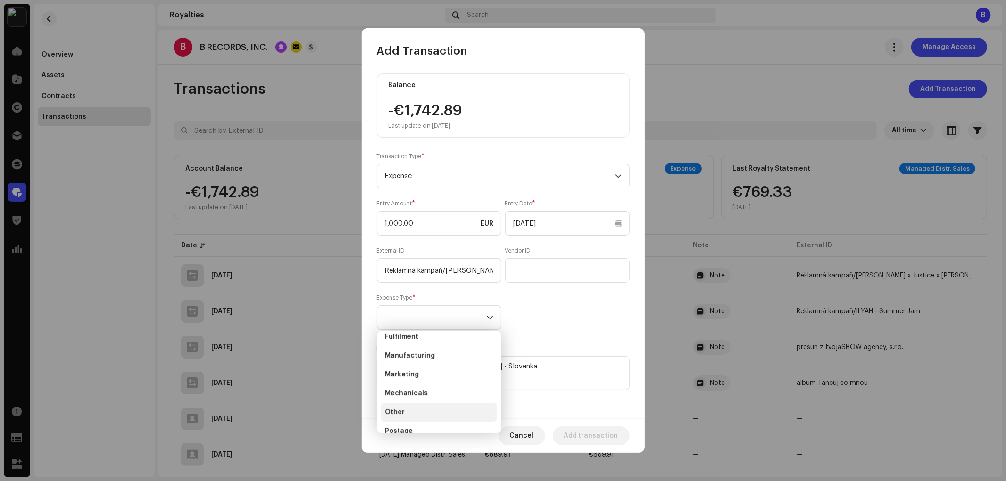
scroll to position [52, 0]
click at [441, 391] on li "Other" at bounding box center [439, 386] width 116 height 19
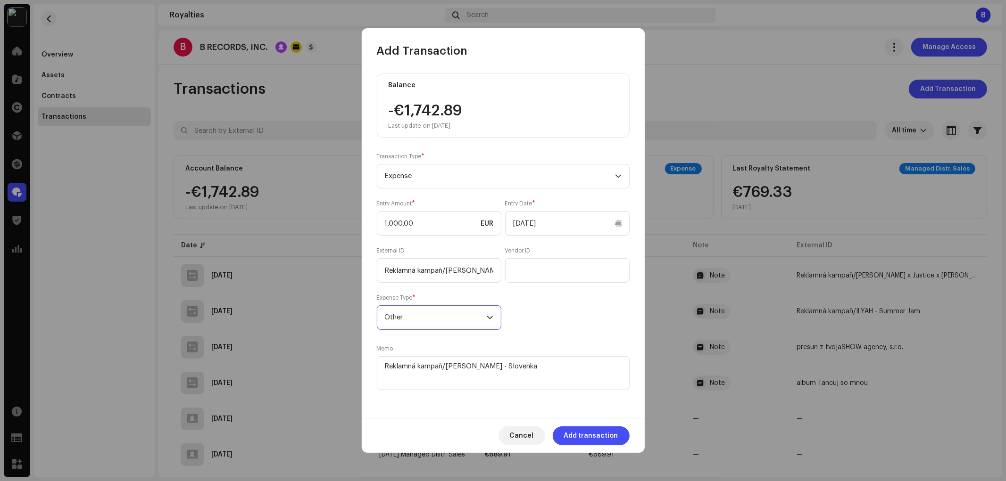
click at [558, 310] on div "Entry Amount * 1,000.00 EUR Entry Date * 10/10/2025 External ID Reklamná kampaň…" at bounding box center [503, 265] width 253 height 130
click at [604, 439] on span "Add transaction" at bounding box center [591, 436] width 54 height 19
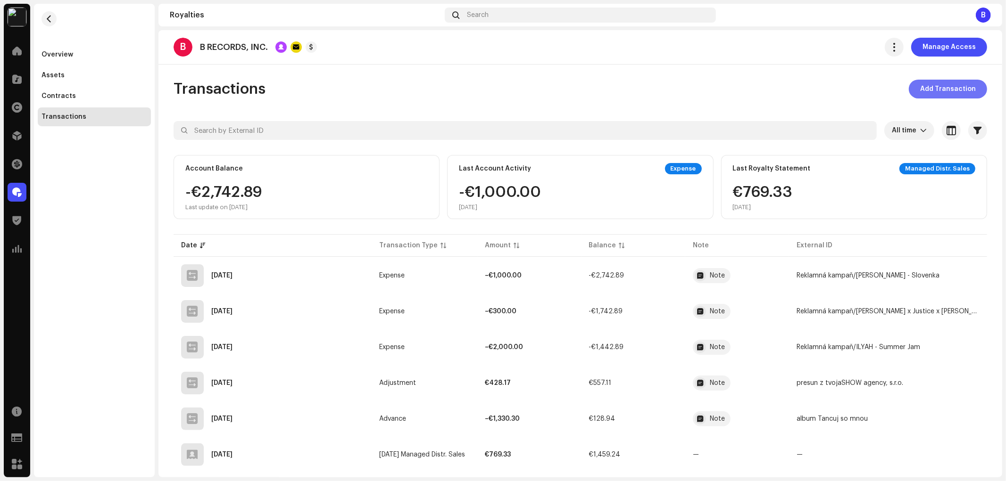
click at [952, 87] on span "Add Transaction" at bounding box center [948, 89] width 56 height 19
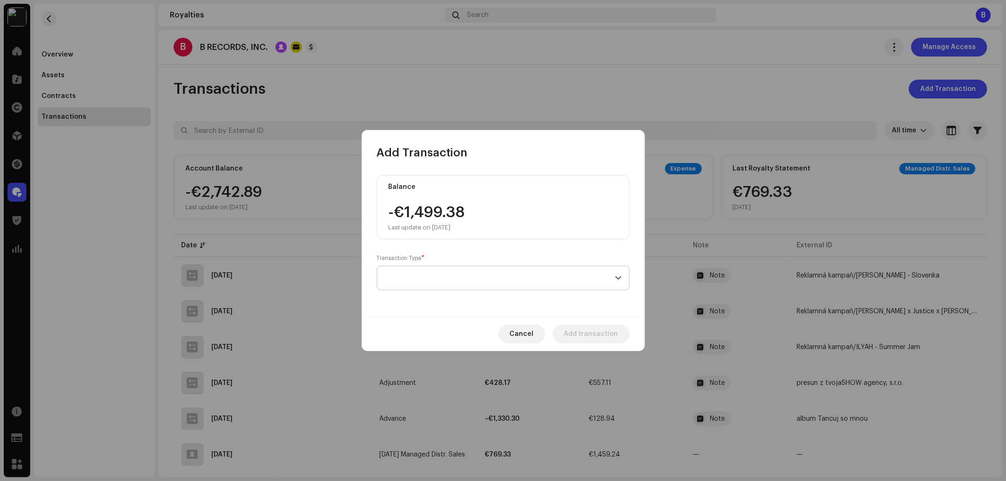
click at [486, 285] on span at bounding box center [500, 278] width 230 height 24
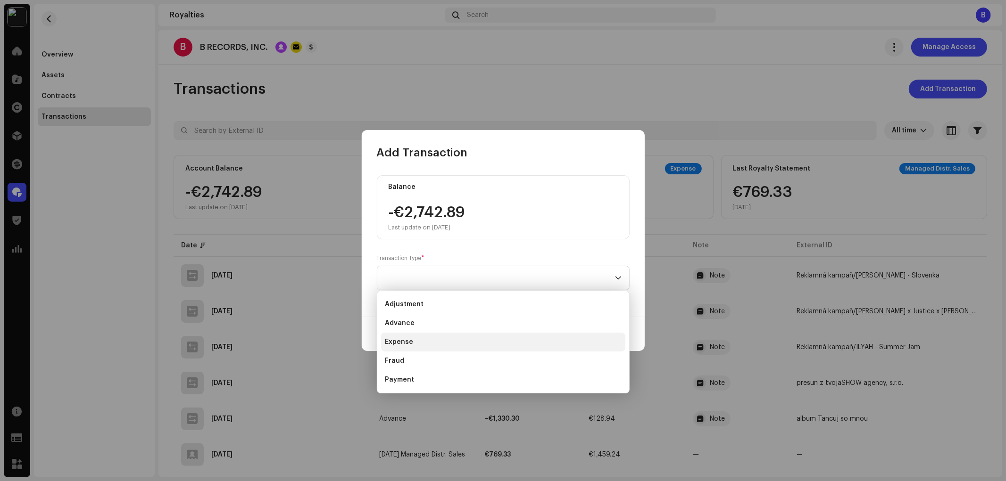
click at [442, 342] on li "Expense" at bounding box center [503, 342] width 244 height 19
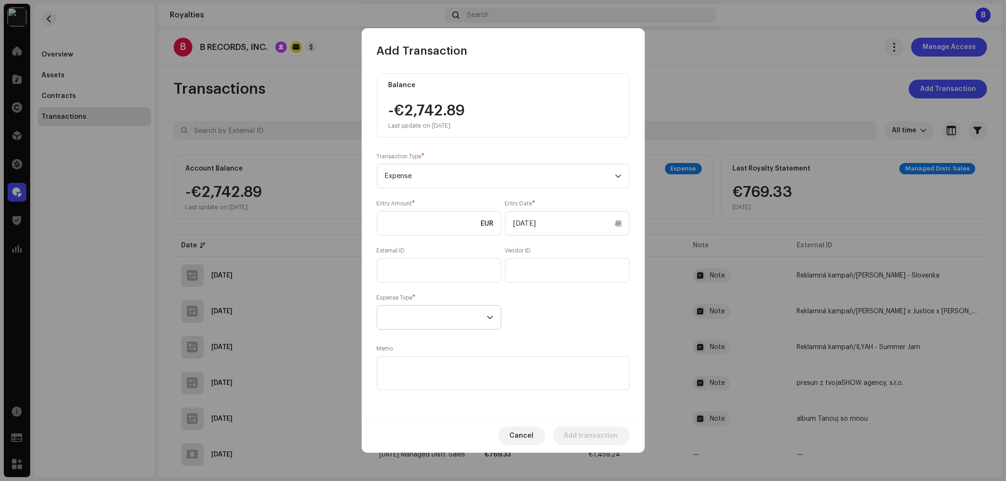
drag, startPoint x: 432, startPoint y: 318, endPoint x: 444, endPoint y: 328, distance: 15.7
click at [436, 321] on span at bounding box center [436, 318] width 102 height 24
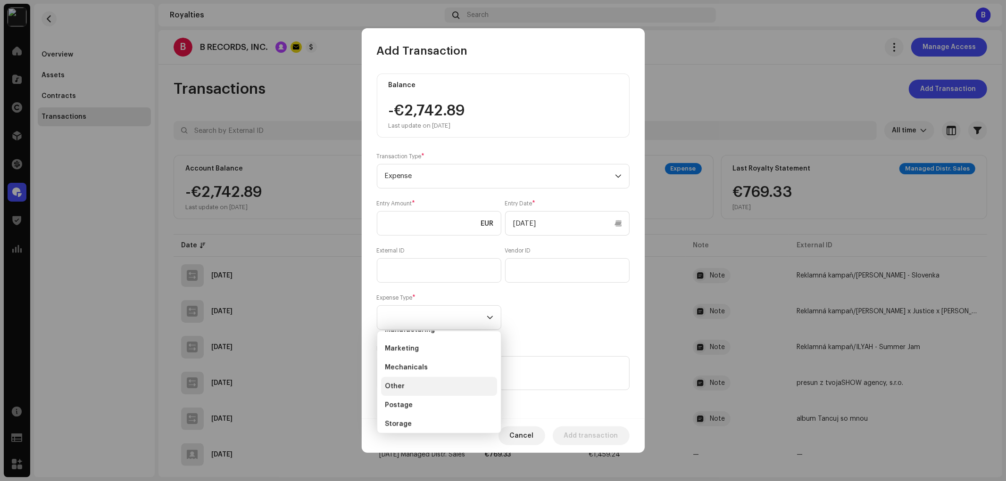
click at [435, 385] on li "Other" at bounding box center [439, 386] width 116 height 19
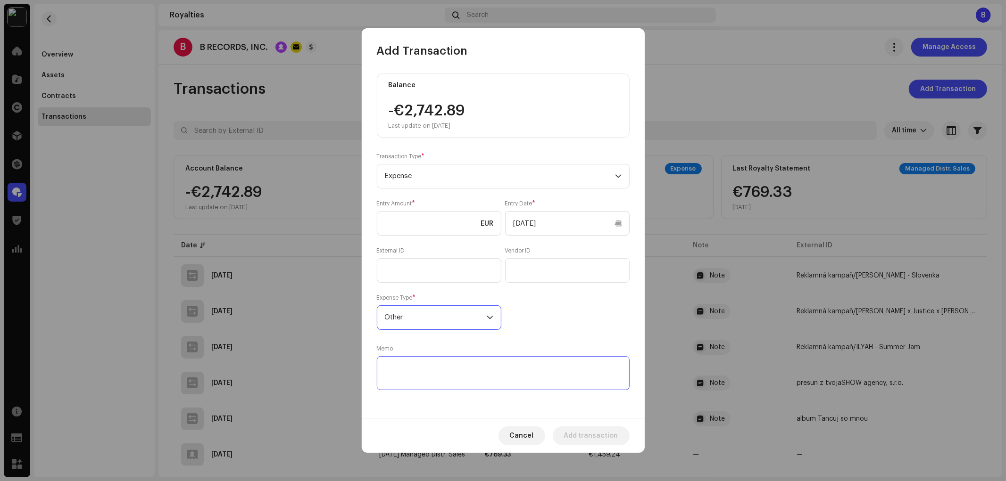
click at [425, 365] on textarea at bounding box center [503, 373] width 253 height 34
paste textarea "Ilyah - Ya Dellali"
drag, startPoint x: 527, startPoint y: 378, endPoint x: 357, endPoint y: 371, distance: 169.9
click at [357, 371] on div "Add Transaction Balance -€2,742.89 Last update on Oct 10, 2025 Transaction Type…" at bounding box center [503, 240] width 1006 height 481
type textarea "Reklamná kampaň/Ilyah - Ya Dellali"
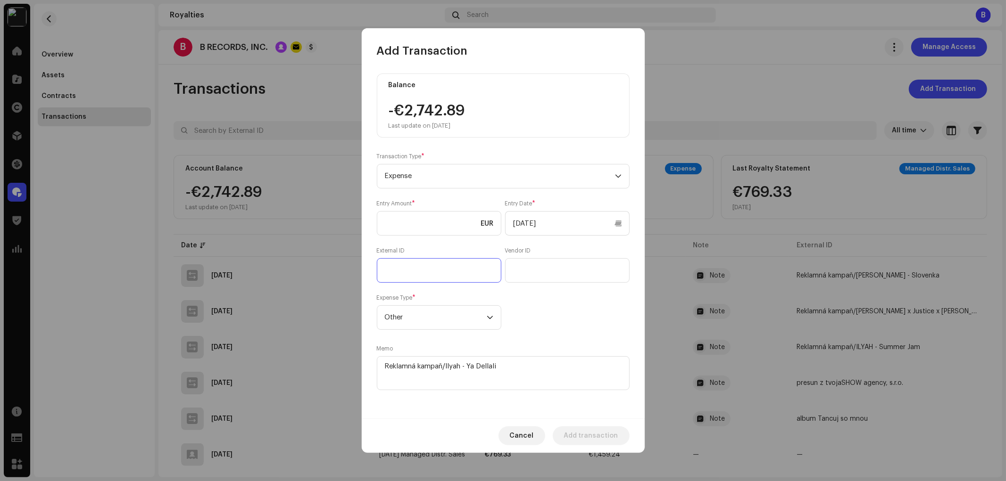
click at [425, 262] on input "text" at bounding box center [439, 270] width 124 height 25
paste input "Reklamná kampaň/Ilyah - Ya Dellali"
type input "Reklamná kampaň/Ilyah - Ya Dellali"
click at [525, 290] on div "Entry Amount * EUR Entry Date * 10/10/2025 External ID Reklamná kampaň/Ilyah - …" at bounding box center [503, 265] width 253 height 130
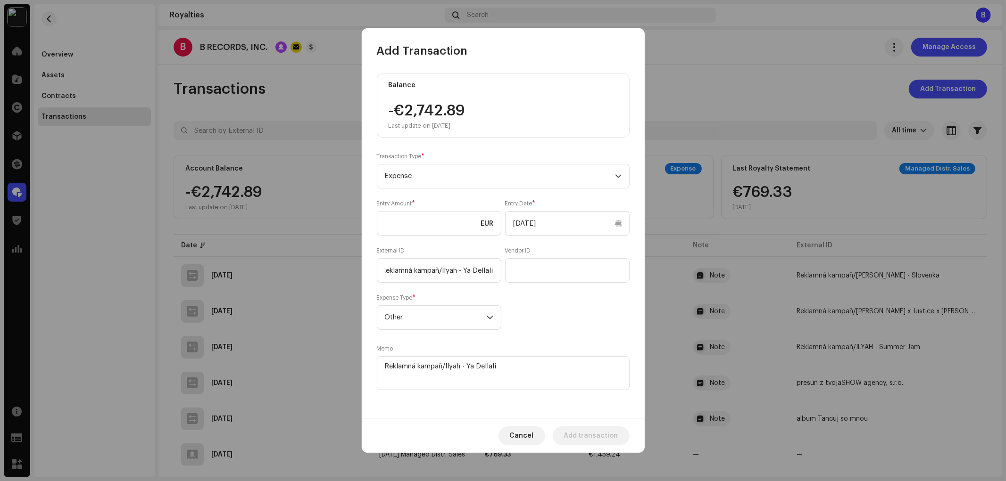
scroll to position [0, 0]
click at [442, 224] on input at bounding box center [439, 223] width 124 height 25
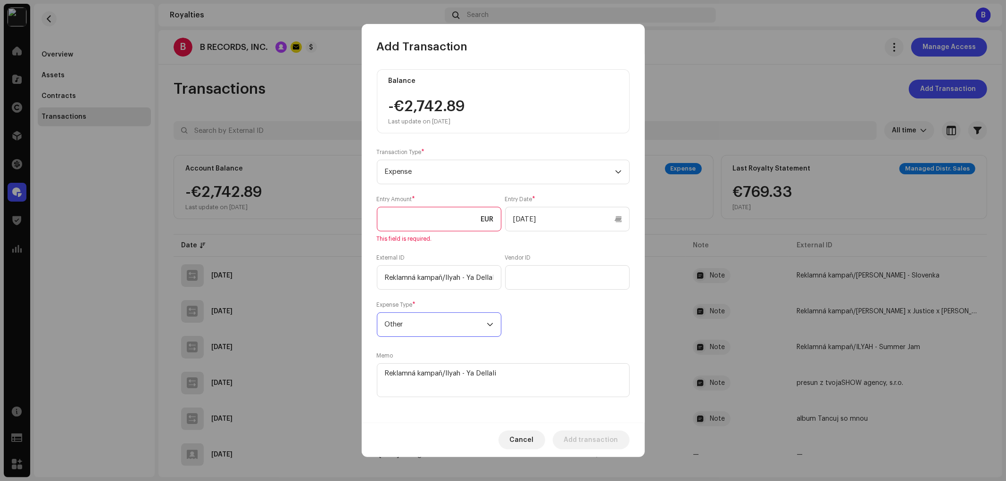
click at [467, 309] on div "Expense Type * Other" at bounding box center [439, 319] width 124 height 36
click at [432, 219] on input at bounding box center [439, 219] width 124 height 25
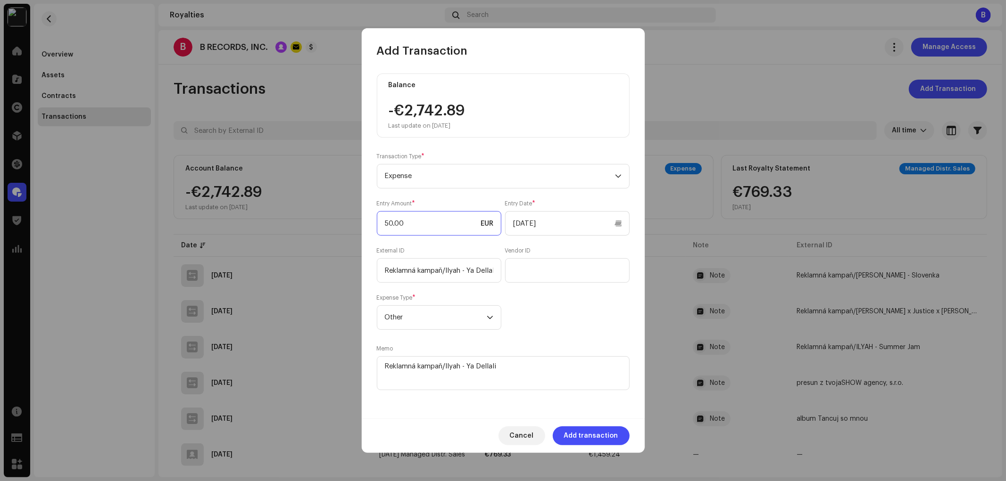
type input "500.00"
click at [601, 437] on span "Add transaction" at bounding box center [591, 436] width 54 height 19
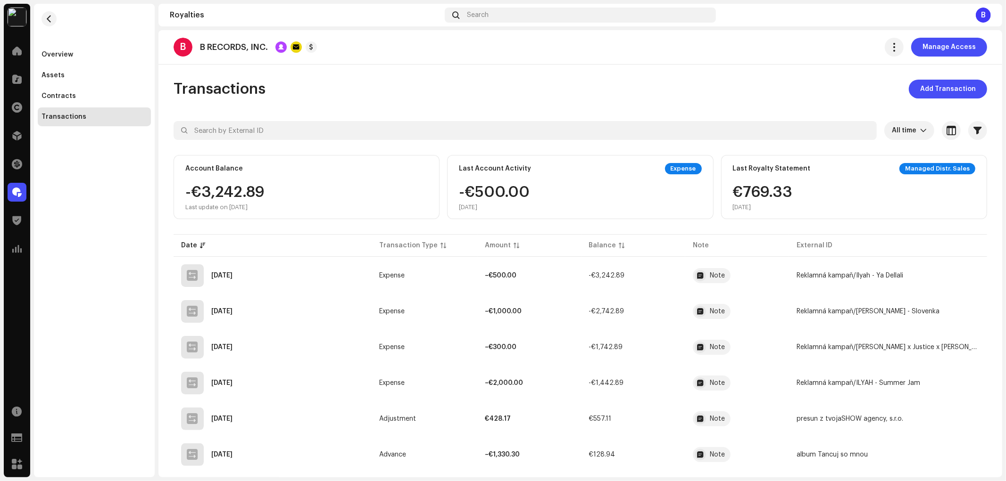
click at [541, 88] on div "Transactions Add Transaction" at bounding box center [580, 89] width 813 height 19
click at [451, 96] on div "Transactions Add Transaction" at bounding box center [580, 89] width 813 height 19
click at [51, 21] on span "button" at bounding box center [49, 19] width 7 height 8
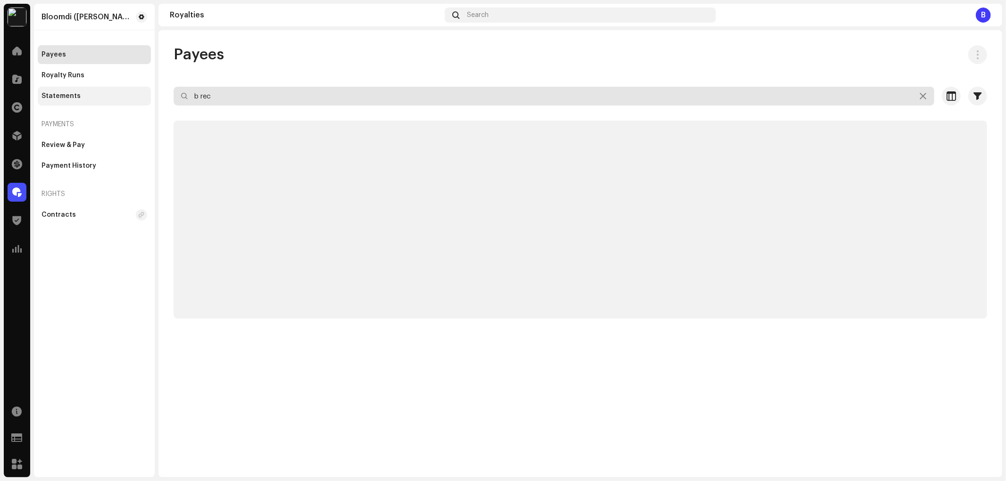
drag, startPoint x: 274, startPoint y: 104, endPoint x: 91, endPoint y: 97, distance: 183.5
click at [91, 97] on div "Bloomdi (Ruka Hore) Home Catalog Rights Distribution Finance Royalties Trust & …" at bounding box center [503, 240] width 1006 height 481
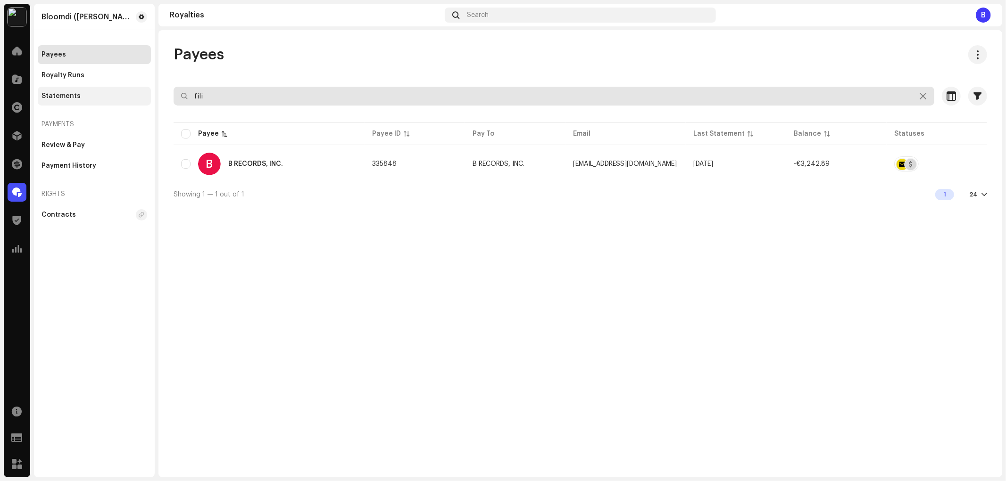
type input "filip"
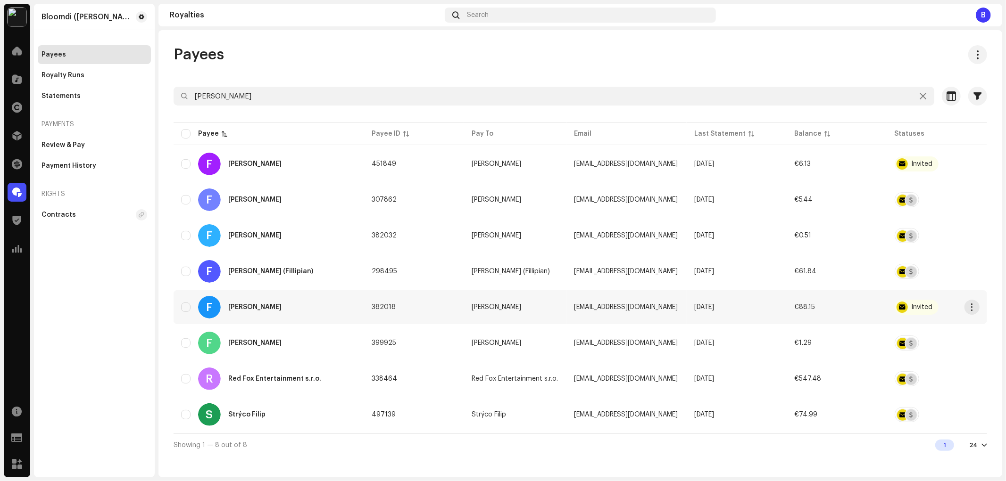
click at [307, 305] on div "F Filip Koubek" at bounding box center [268, 307] width 175 height 23
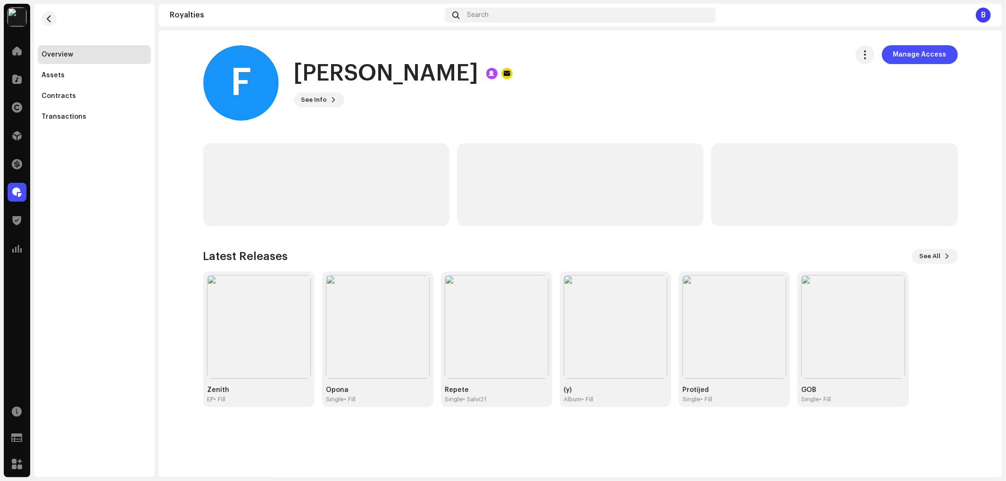
click at [92, 128] on div "Overview Assets Contracts Transactions" at bounding box center [94, 241] width 121 height 474
click at [104, 123] on div "Transactions" at bounding box center [94, 117] width 113 height 19
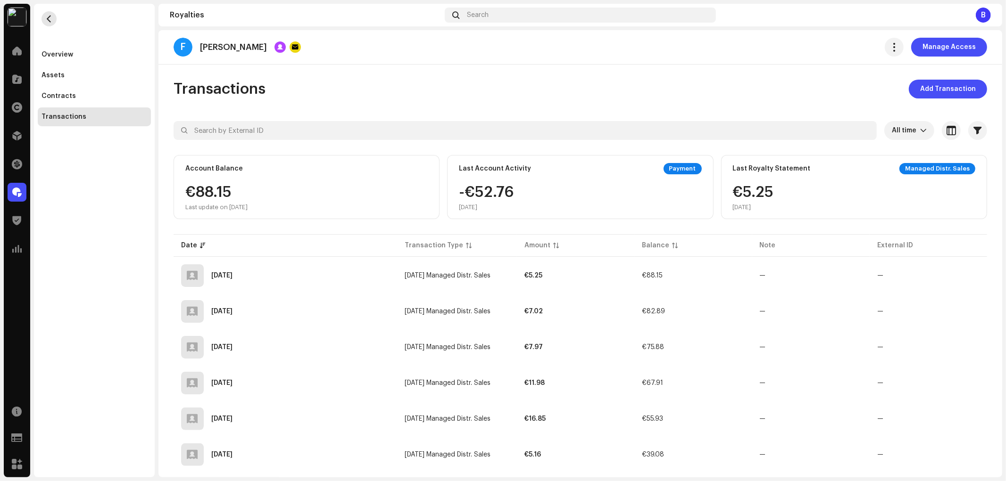
click at [41, 16] on button "button" at bounding box center [48, 18] width 15 height 15
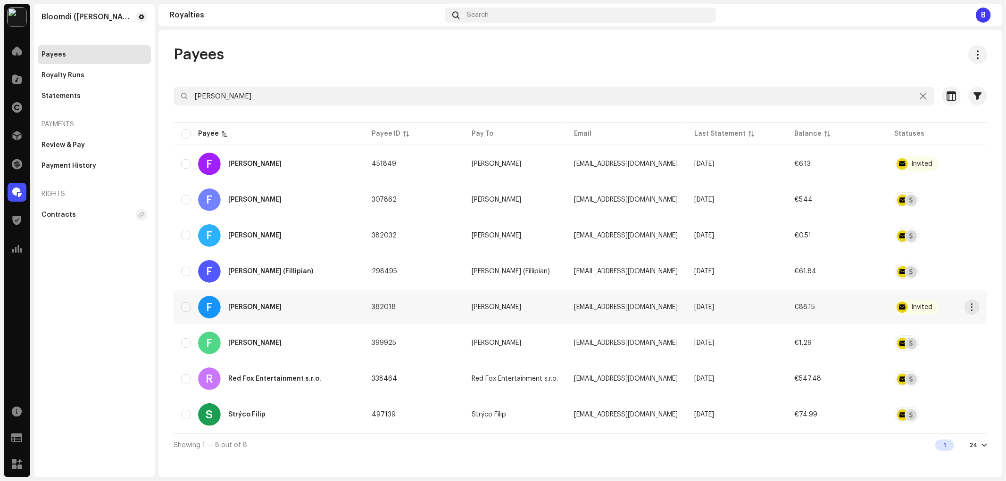
click at [285, 304] on div "F Filip Koubek" at bounding box center [268, 307] width 175 height 23
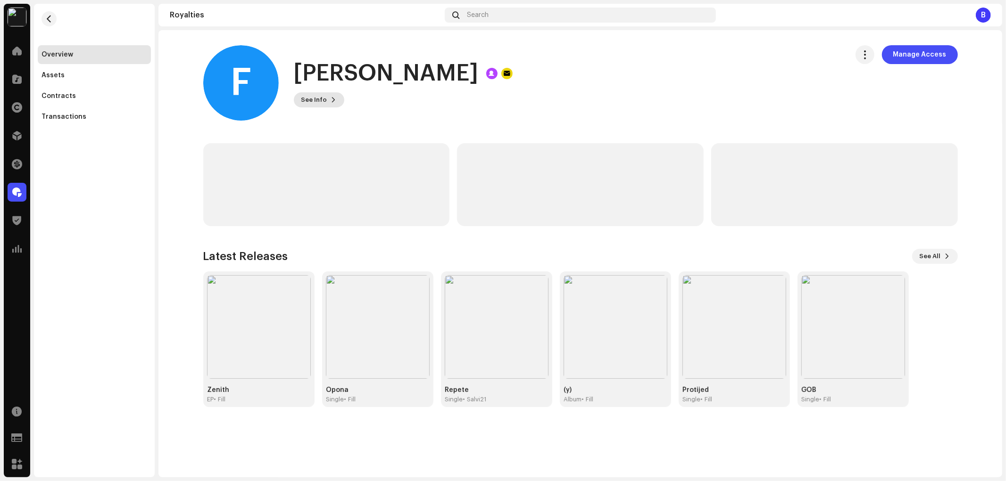
click at [316, 100] on span "See Info" at bounding box center [314, 100] width 26 height 19
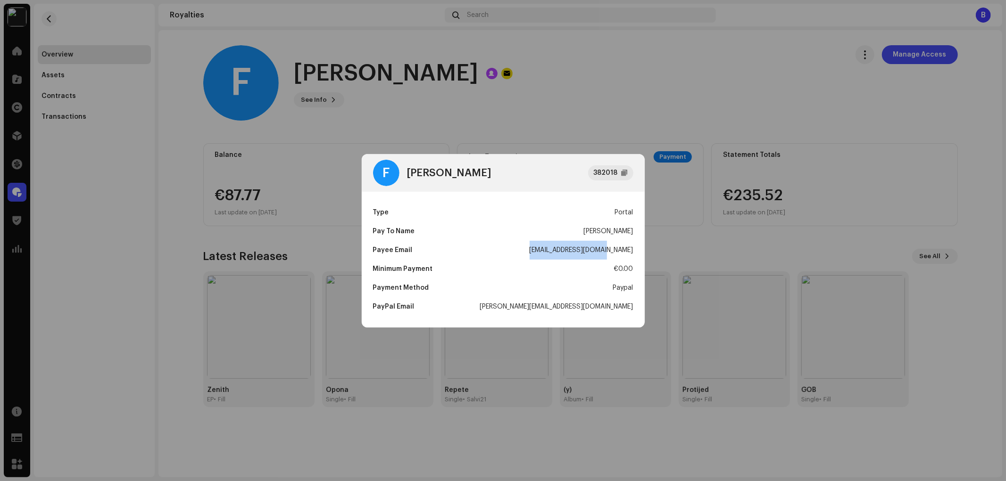
drag, startPoint x: 559, startPoint y: 250, endPoint x: 634, endPoint y: 255, distance: 74.6
click at [634, 255] on div "Type Portal Pay To Name Filip Koubek Payee Email fillnicejob@gmail.com Minimum …" at bounding box center [503, 260] width 283 height 136
copy div "fillnicejob@gmail.com"
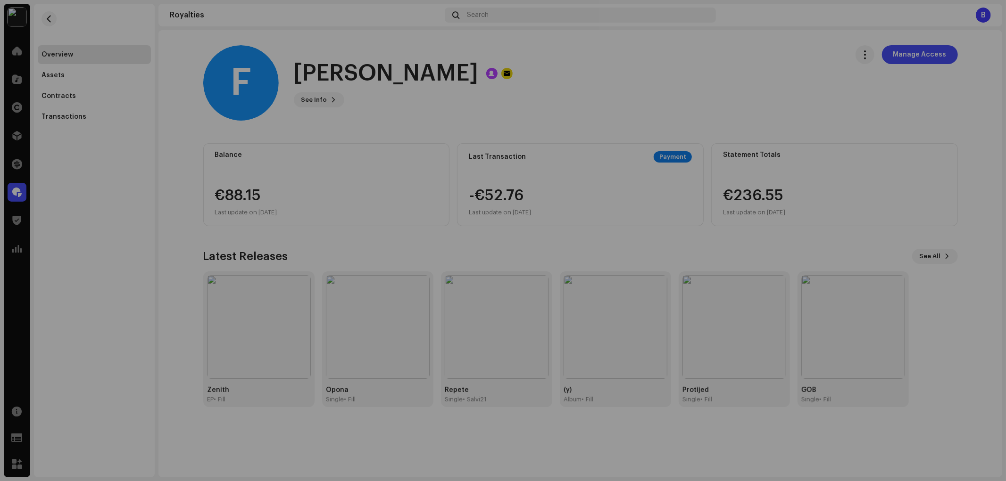
click at [386, 119] on div "F Filip Koubek 382018 Type Portal Pay To Name Filip Koubek Payee Email fillnice…" at bounding box center [503, 240] width 1006 height 481
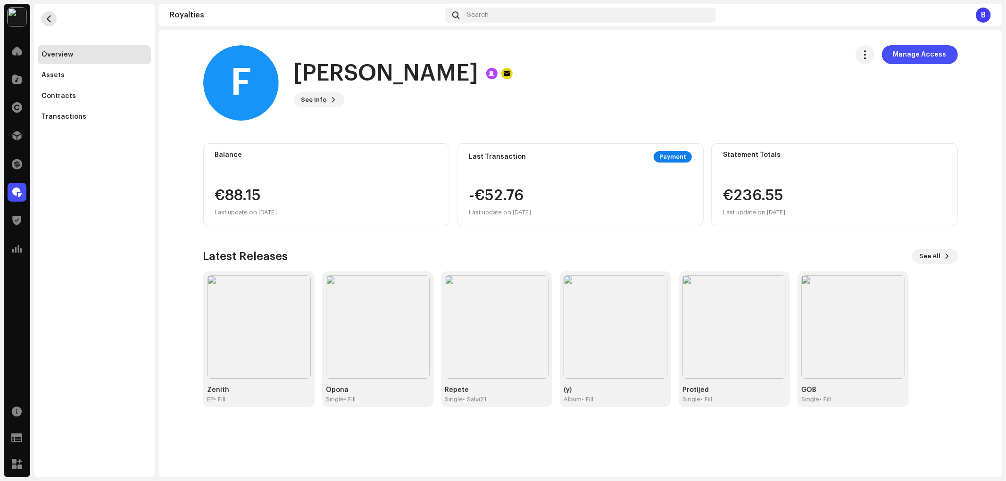
click at [46, 17] on span "button" at bounding box center [49, 19] width 7 height 8
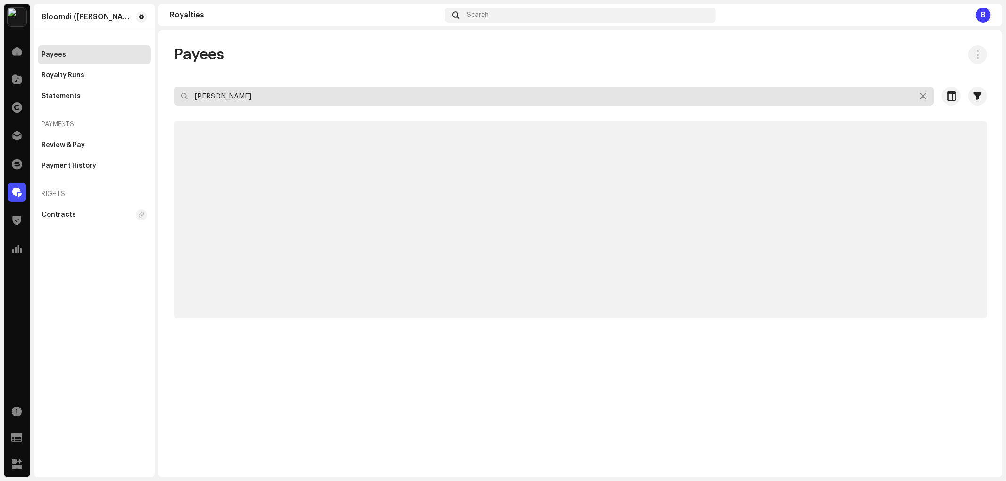
click at [283, 96] on input "filip" at bounding box center [554, 96] width 761 height 19
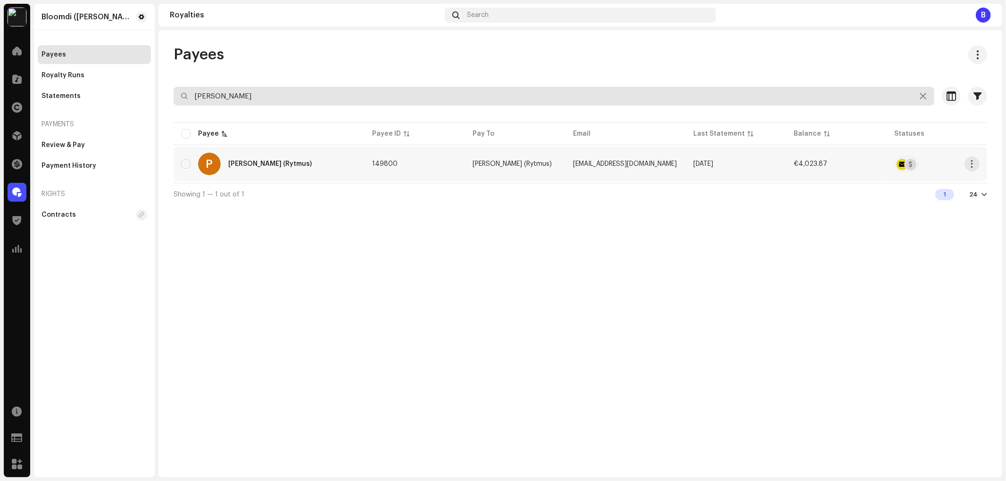
type input "[PERSON_NAME]"
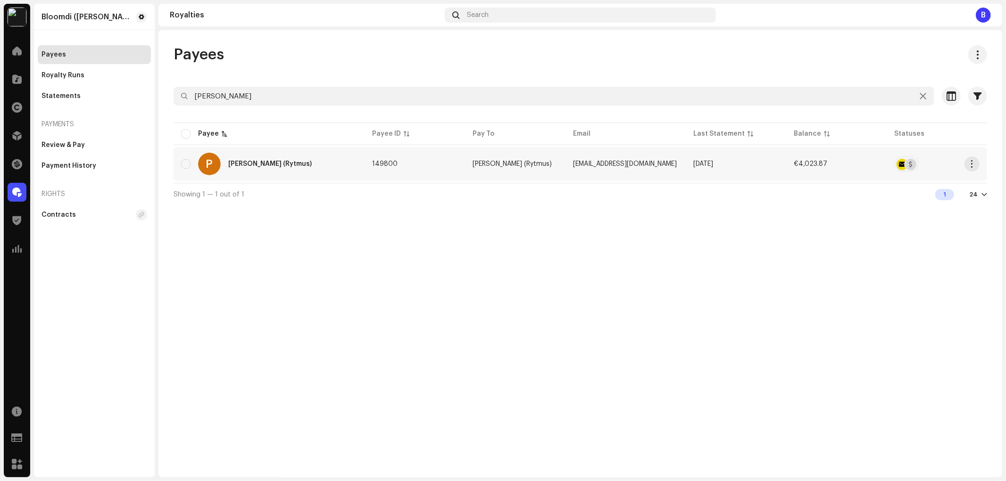
click at [296, 161] on div "[PERSON_NAME] (Rytmus)" at bounding box center [269, 164] width 83 height 7
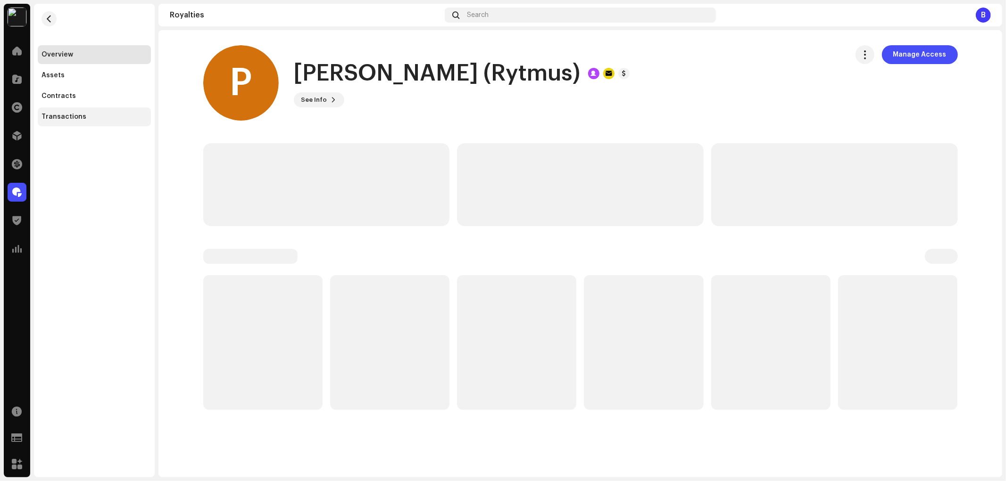
click at [113, 115] on div "Transactions" at bounding box center [94, 117] width 106 height 8
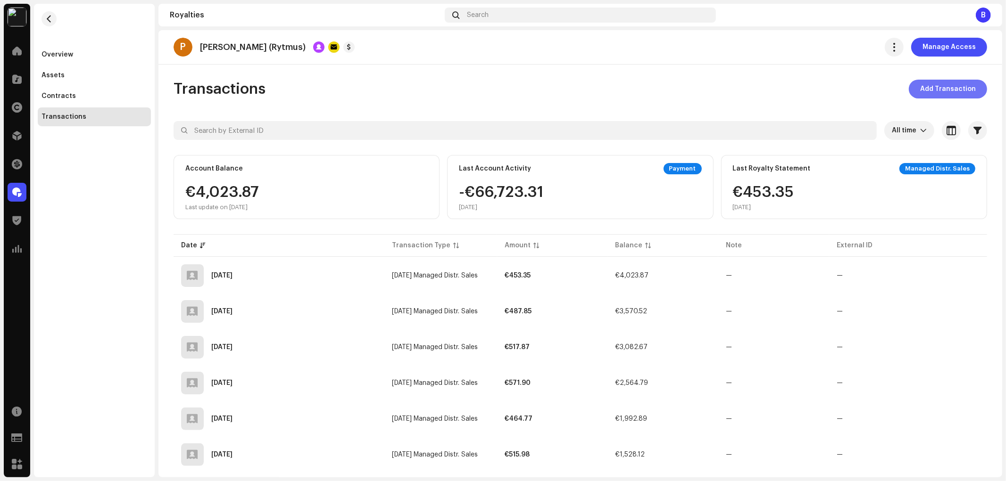
click at [933, 92] on span "Add Transaction" at bounding box center [948, 89] width 56 height 19
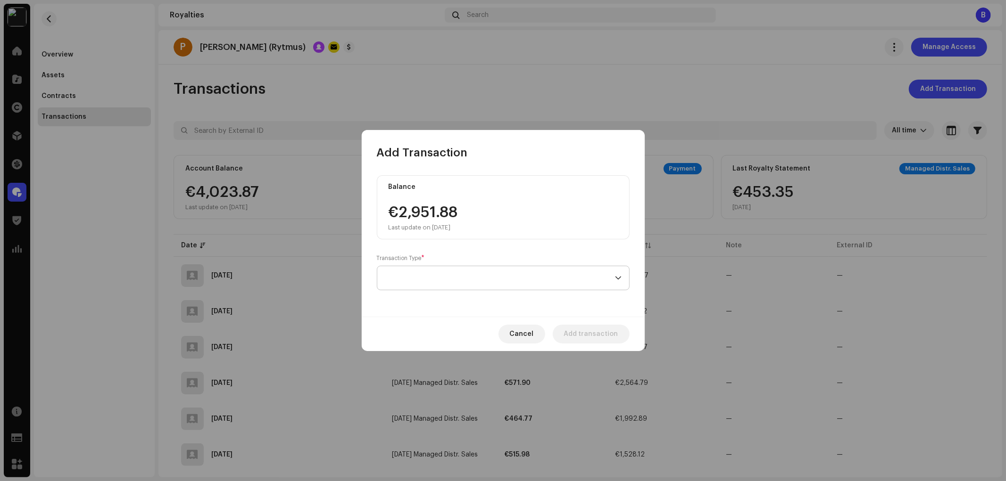
click at [508, 279] on span at bounding box center [500, 278] width 230 height 24
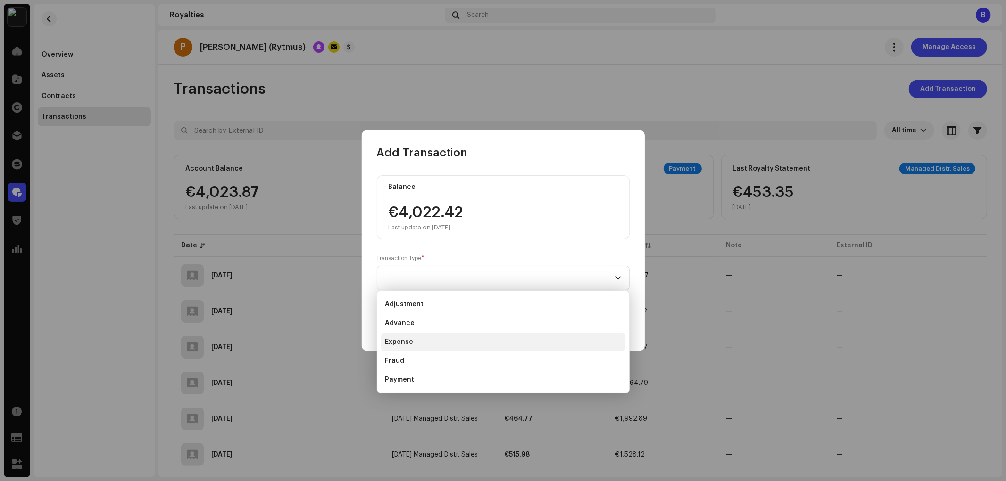
click at [419, 345] on li "Expense" at bounding box center [503, 342] width 244 height 19
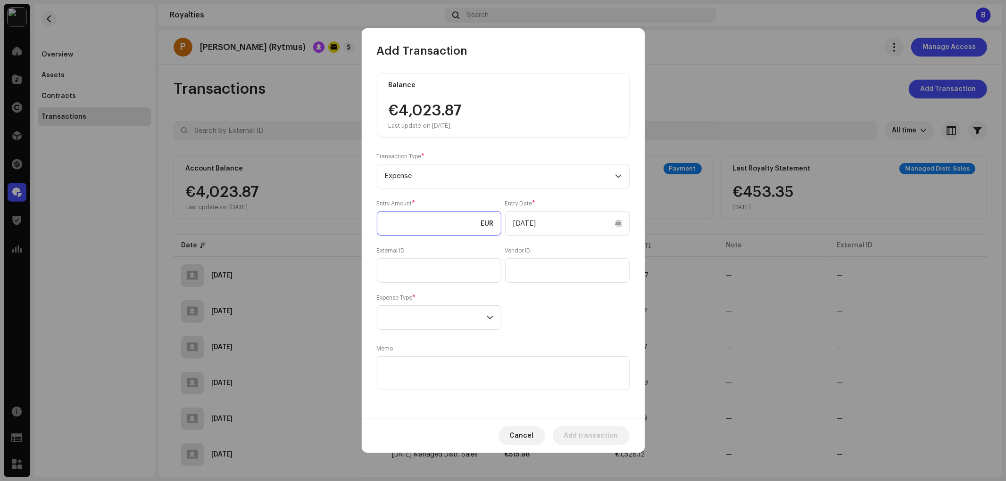
click at [440, 233] on input at bounding box center [439, 223] width 124 height 25
type input "196.00"
click at [553, 317] on div "Entry Amount * 196.00 EUR Entry Date * 10/10/2025 External ID Vendor ID Expense…" at bounding box center [503, 265] width 253 height 130
click at [458, 274] on input "text" at bounding box center [439, 270] width 124 height 25
paste input "2025106"
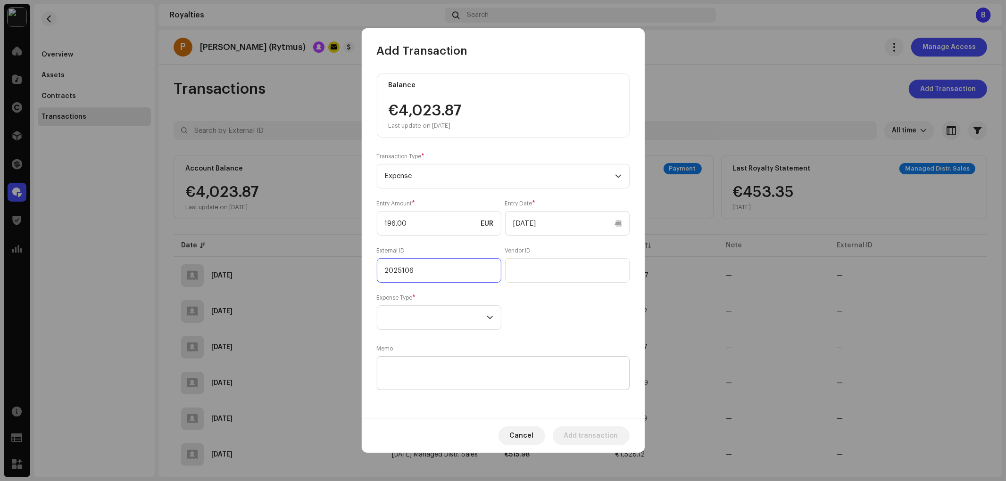
type input "2025106"
click at [459, 365] on textarea at bounding box center [503, 373] width 253 height 34
paste textarea "2025106"
type textarea "2025106/"
click at [455, 263] on input "2025106" at bounding box center [439, 270] width 124 height 25
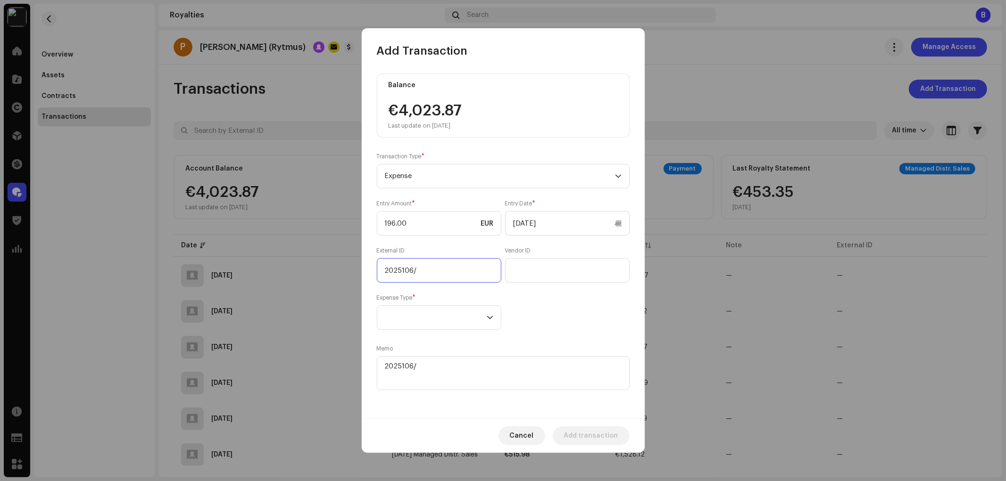
paste input "licencie na sprístupenie filmu TEMPOS na obdobie 06-09/2025"
type input "2025106/licencie na sprístupenie filmu TEMPOS na obdobie 06-09/2025"
click at [471, 368] on textarea at bounding box center [503, 373] width 253 height 34
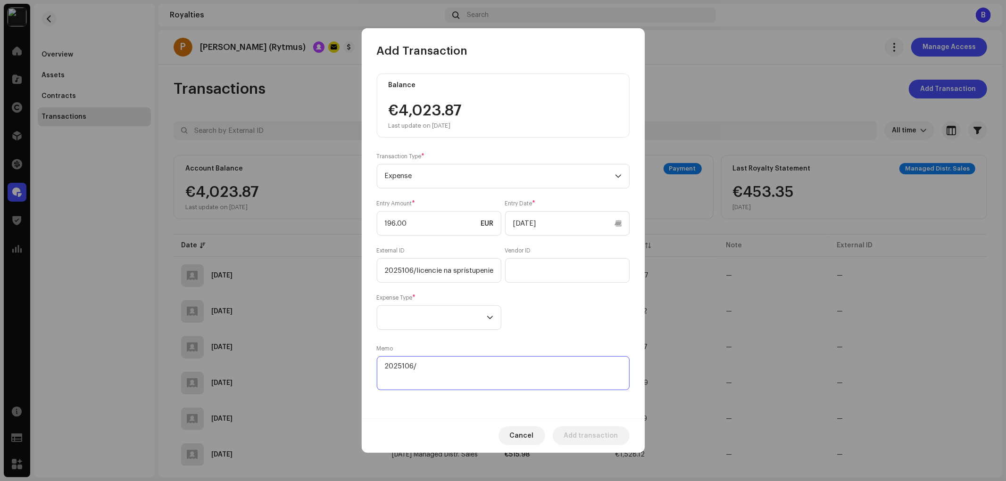
paste textarea "licencie na sprístupenie filmu TEMPOS na obdobie 06-09/2025"
type textarea "2025106/licencie na sprístupenie filmu TEMPOS na obdobie 06-09/2025"
click at [446, 406] on div "Balance €4,023.87 Last update on Oct 10, 2025 Transaction Type * Expense Entry …" at bounding box center [503, 238] width 283 height 360
click at [455, 324] on span at bounding box center [436, 318] width 102 height 24
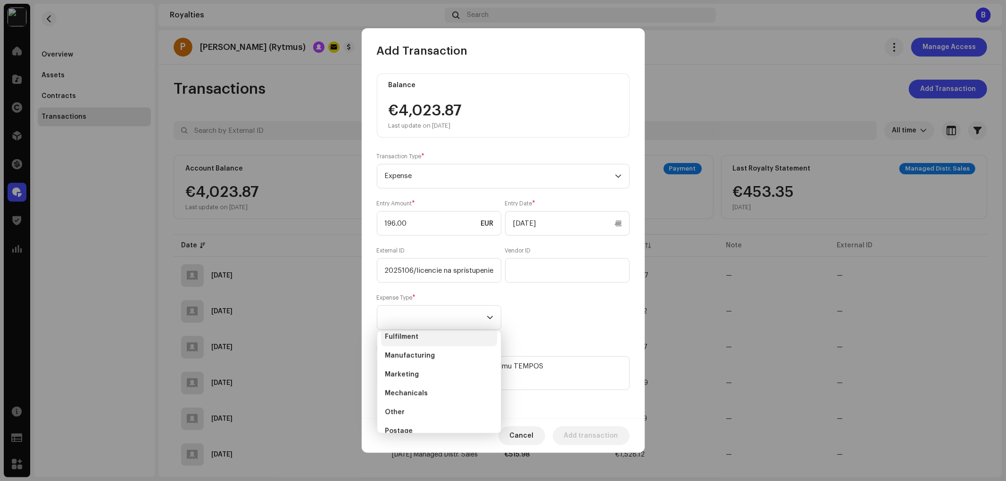
scroll to position [52, 0]
click at [430, 378] on li "Other" at bounding box center [439, 386] width 116 height 19
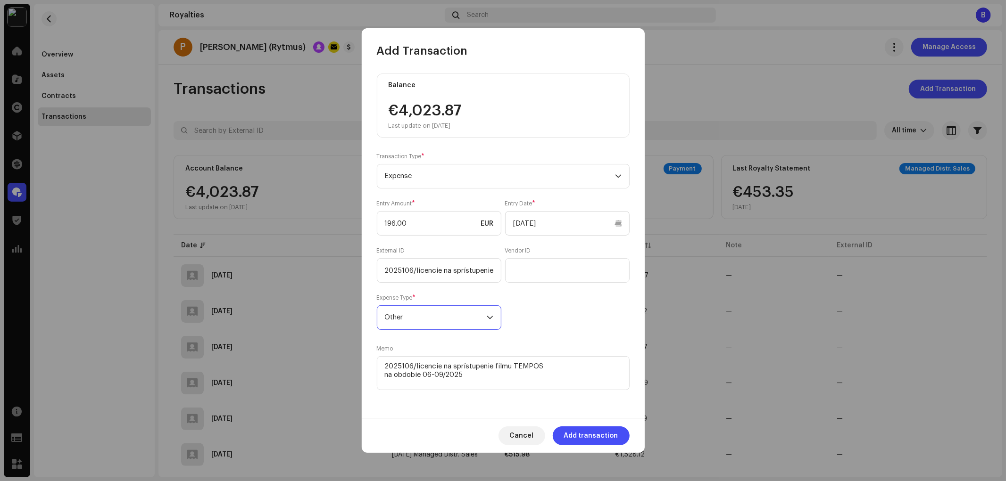
click at [566, 314] on div "Entry Amount * 196.00 EUR Entry Date * 10/10/2025 External ID 2025106/licencie …" at bounding box center [503, 265] width 253 height 130
drag, startPoint x: 558, startPoint y: 301, endPoint x: 559, endPoint y: 306, distance: 5.7
click at [558, 306] on div "Entry Amount * 196.00 EUR Entry Date * 10/10/2025 External ID 2025106/licencie …" at bounding box center [503, 265] width 253 height 130
click at [523, 151] on div "Balance €4,023.87 Last update on Oct 10, 2025 Transaction Type * Expense Entry …" at bounding box center [503, 233] width 253 height 319
click at [549, 293] on div "Entry Amount * 196.00 EUR Entry Date * 10/10/2025 External ID 2025106/licencie …" at bounding box center [503, 265] width 253 height 130
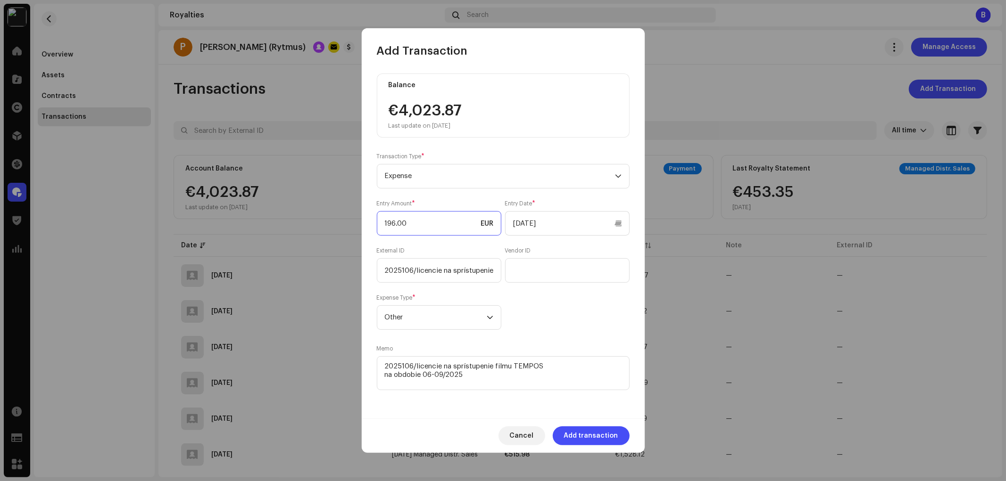
drag, startPoint x: 437, startPoint y: 228, endPoint x: 319, endPoint y: 226, distance: 117.4
click at [321, 227] on div "Add Transaction Balance €4,023.87 Last update on Oct 10, 2025 Transaction Type …" at bounding box center [503, 240] width 1006 height 481
paste input "5,935"
drag, startPoint x: 424, startPoint y: 223, endPoint x: 335, endPoint y: 224, distance: 89.6
click at [335, 224] on div "Add Transaction Balance €4,023.87 Last update on Oct 10, 2025 Transaction Type …" at bounding box center [503, 240] width 1006 height 481
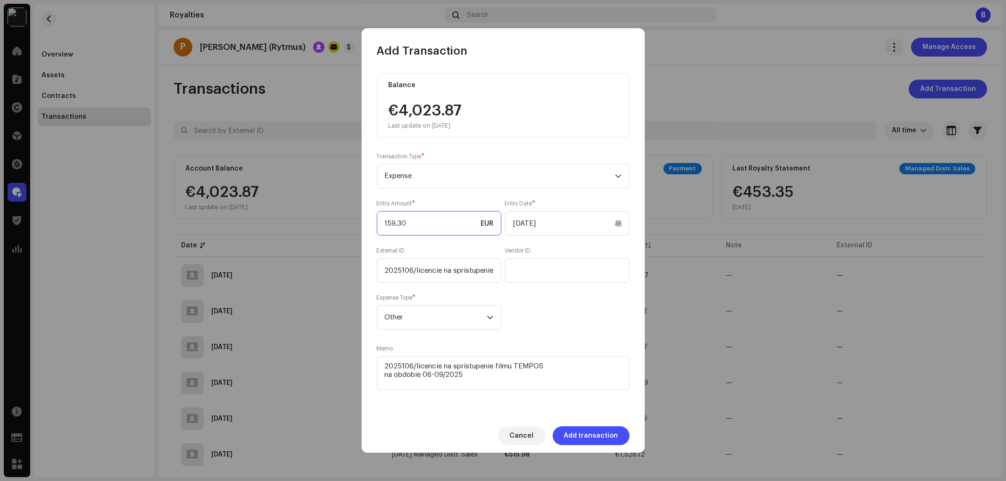
type input "159.35"
click at [587, 301] on div "Entry Amount * 159.35 EUR Entry Date * 10/10/2025 External ID 2025106/licencie …" at bounding box center [503, 265] width 253 height 130
click at [578, 330] on div "Entry Amount * 159.35 EUR Entry Date * 10/10/2025 External ID 2025106/licencie …" at bounding box center [503, 265] width 253 height 130
click at [587, 304] on div "Entry Amount * 159.35 EUR Entry Date * 10/10/2025 External ID 2025106/licencie …" at bounding box center [503, 265] width 253 height 130
click at [605, 436] on span "Add transaction" at bounding box center [591, 436] width 54 height 19
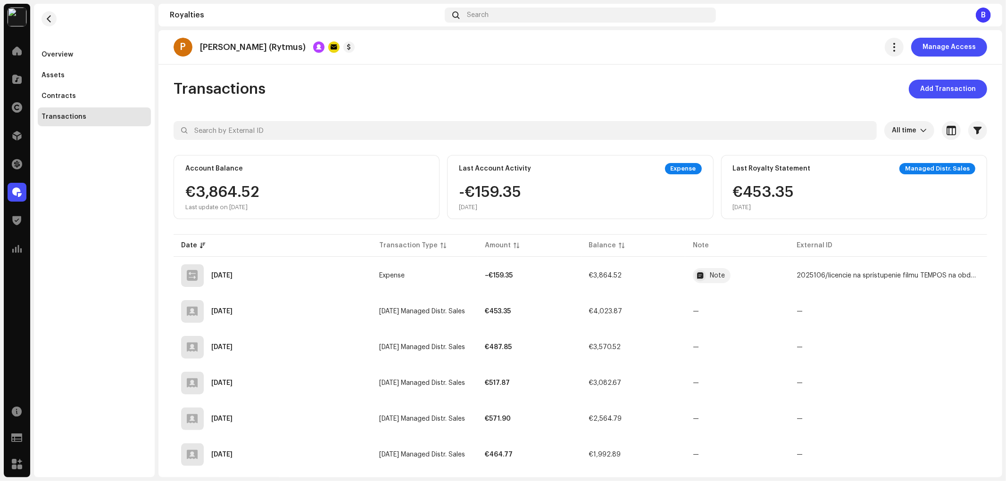
click at [666, 87] on div "Transactions Add Transaction" at bounding box center [580, 89] width 813 height 19
click at [659, 80] on div "Transactions Add Transaction" at bounding box center [580, 89] width 813 height 19
drag, startPoint x: 505, startPoint y: 190, endPoint x: 467, endPoint y: 192, distance: 37.8
click at [467, 192] on div "-€159.35 Oct 10, 2025" at bounding box center [490, 198] width 62 height 26
click at [502, 34] on div "P Patrik Vrbovský (Rytmus) Manage Access" at bounding box center [580, 47] width 844 height 34
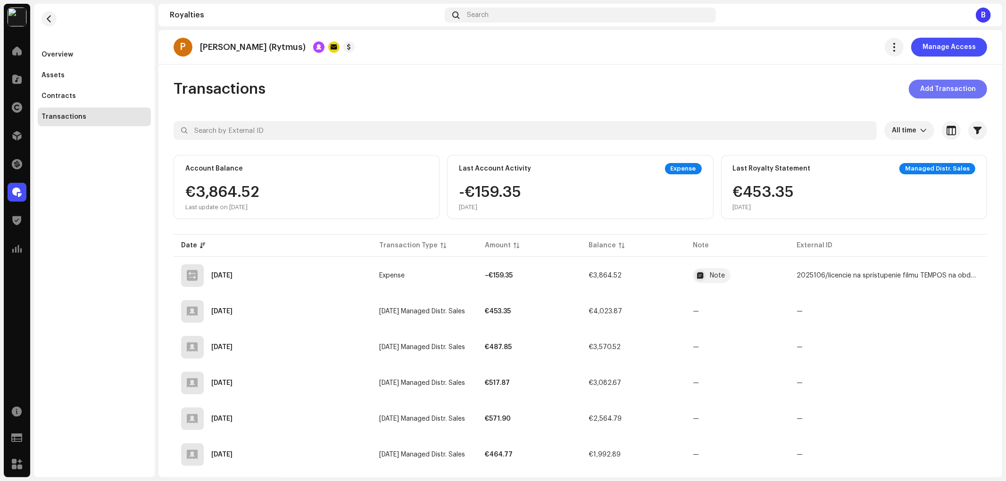
click at [922, 83] on span "Add Transaction" at bounding box center [948, 89] width 56 height 19
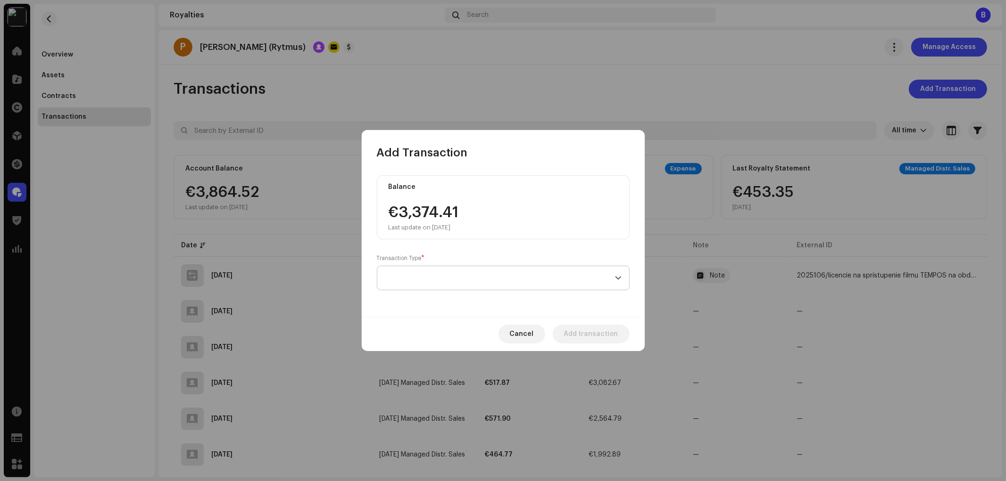
click at [459, 277] on span at bounding box center [500, 278] width 230 height 24
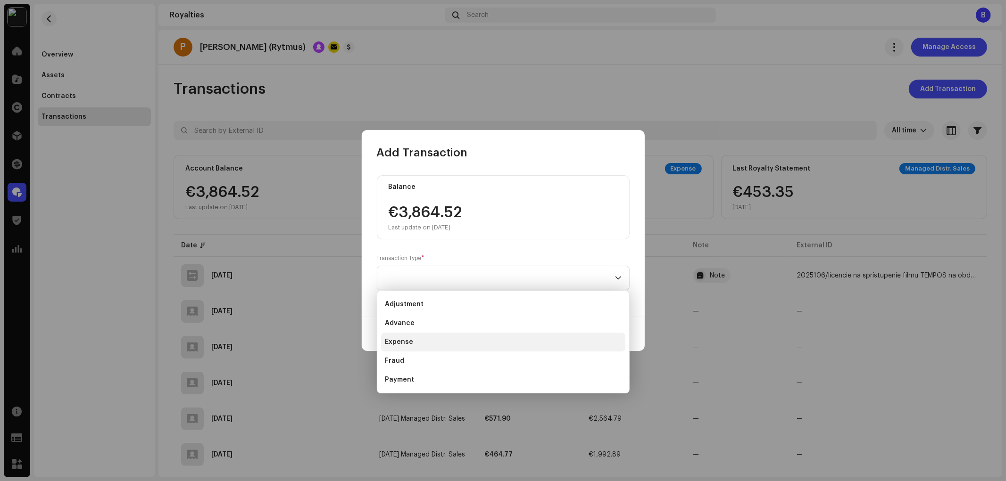
click at [423, 341] on li "Expense" at bounding box center [503, 342] width 244 height 19
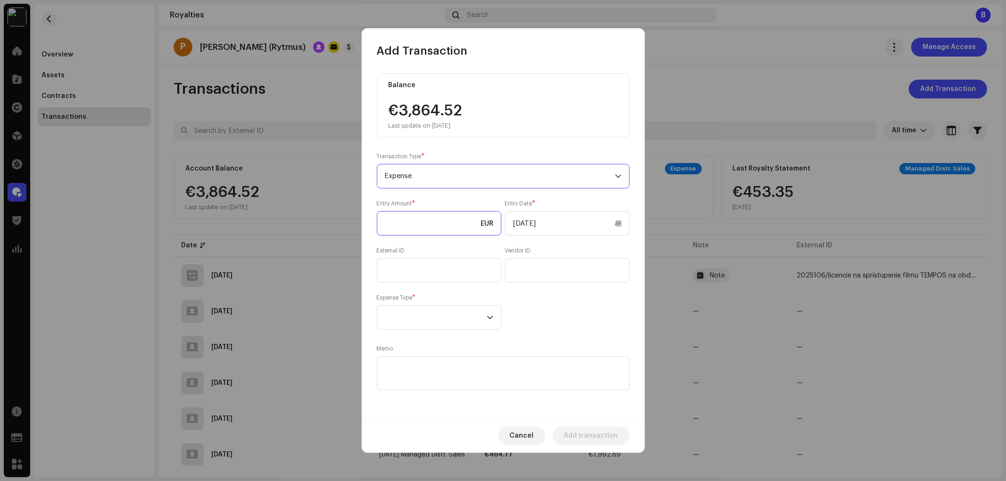
click at [428, 235] on input at bounding box center [439, 223] width 124 height 25
type input "-"
drag, startPoint x: 398, startPoint y: 221, endPoint x: 341, endPoint y: 218, distance: 57.6
click at [342, 219] on div "Add Transaction Balance €3,864.52 Last update on Oct 10, 2025 Transaction Type …" at bounding box center [503, 240] width 1006 height 481
type input "400.00"
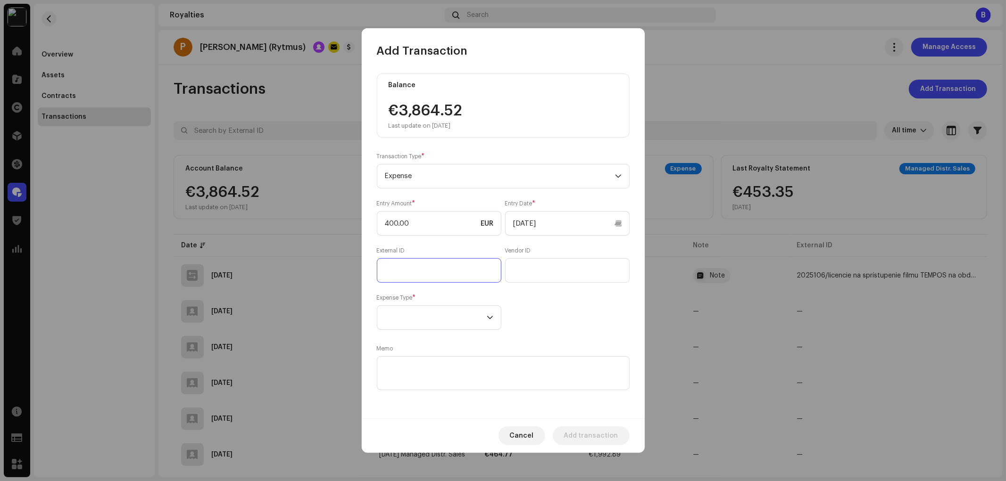
click at [392, 278] on input "text" at bounding box center [439, 270] width 124 height 25
click at [474, 267] on input "Reels Tempos, Template Tempos (rámik), trailer" at bounding box center [439, 270] width 124 height 25
drag, startPoint x: 483, startPoint y: 268, endPoint x: 313, endPoint y: 266, distance: 169.8
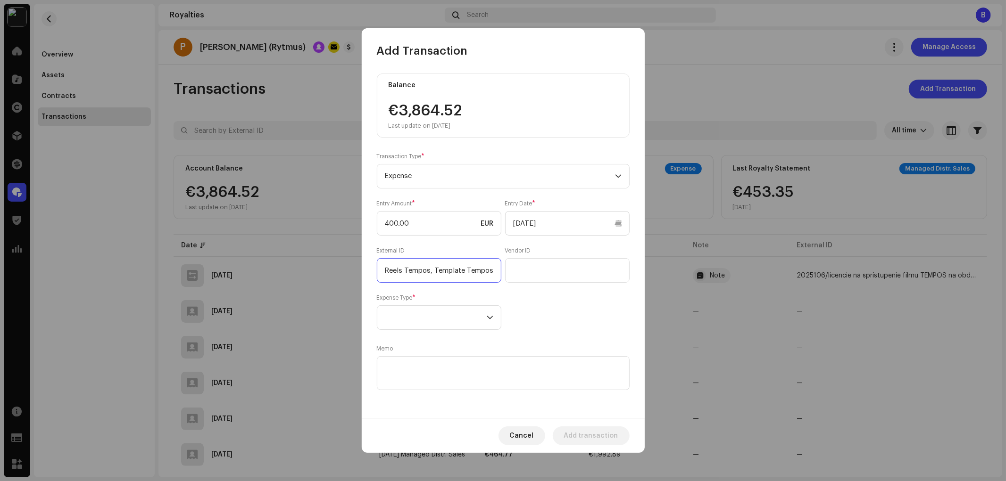
click at [313, 266] on div "Add Transaction Balance €3,864.52 Last update on Oct 10, 2025 Transaction Type …" at bounding box center [503, 240] width 1006 height 481
type input "Reels Tempos, Template Tempos (rámik), 3x trailer Tempos"
paste textarea "Reels Tempos, Template Tempos (rámik), 3x trailer Tempos"
click at [480, 374] on textarea at bounding box center [503, 373] width 253 height 34
type textarea "Reels Tempos, Template Tempos (rámik), 3x trailer Tempos"
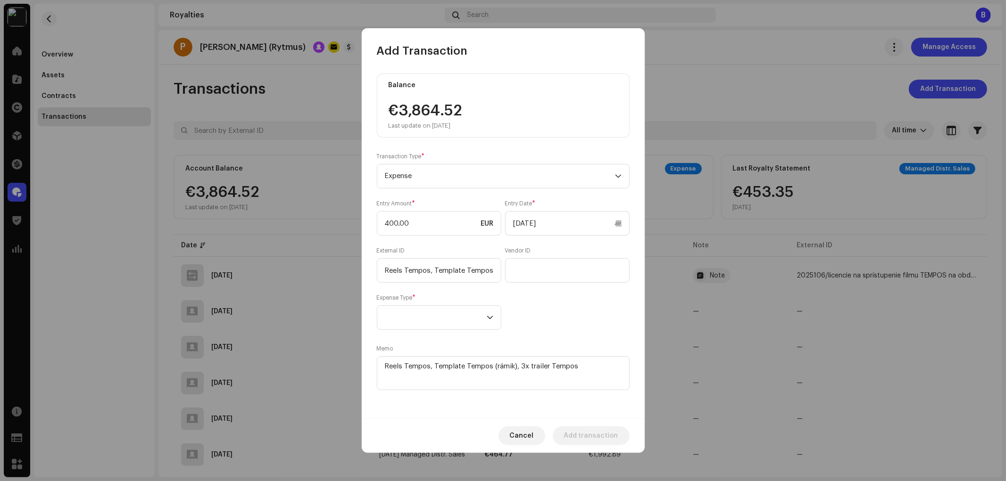
click at [553, 340] on div "Balance €3,864.52 Last update on Oct 10, 2025 Transaction Type * Expense Entry …" at bounding box center [503, 233] width 253 height 319
click at [548, 315] on div "Entry Amount * 400.00 EUR Entry Date * 10/10/2025 External ID Reels Tempos, Tem…" at bounding box center [503, 265] width 253 height 130
click at [491, 366] on textarea at bounding box center [503, 373] width 253 height 34
click at [511, 364] on textarea at bounding box center [503, 373] width 253 height 34
click at [596, 376] on textarea at bounding box center [503, 373] width 253 height 34
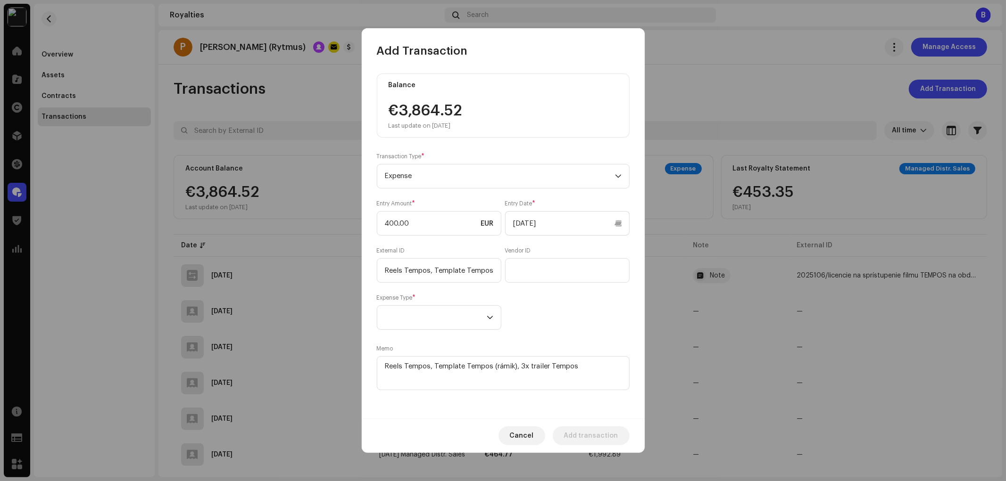
click at [547, 319] on div "Entry Amount * 400.00 EUR Entry Date * 10/10/2025 External ID Reels Tempos, Tem…" at bounding box center [503, 265] width 253 height 130
click at [482, 316] on span at bounding box center [436, 318] width 102 height 24
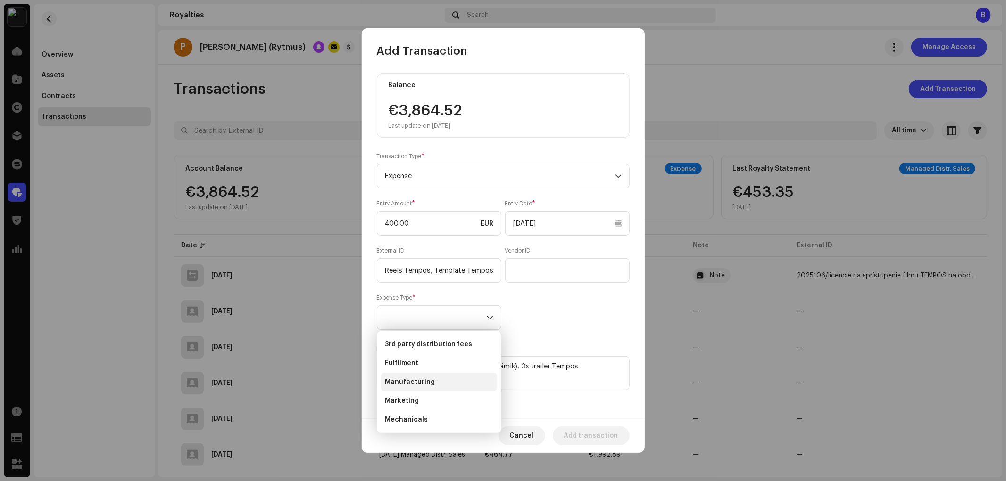
scroll to position [52, 0]
click at [422, 382] on li "Other" at bounding box center [439, 386] width 116 height 19
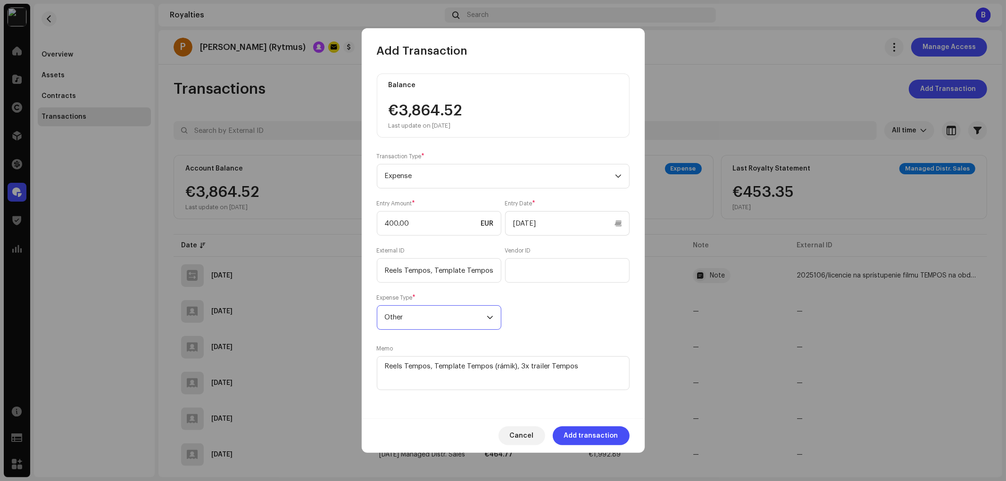
click at [550, 330] on div "Entry Amount * 400.00 EUR Entry Date * 10/10/2025 External ID Reels Tempos, Tem…" at bounding box center [503, 265] width 253 height 130
click at [606, 338] on div "Balance €3,864.52 Last update on Oct 10, 2025 Transaction Type * Expense Entry …" at bounding box center [503, 233] width 253 height 319
click at [597, 437] on span "Add transaction" at bounding box center [591, 436] width 54 height 19
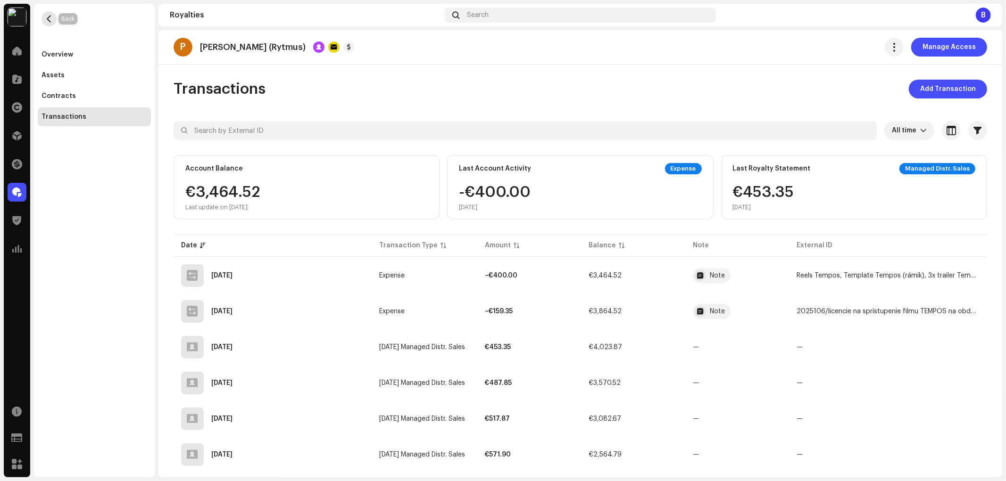
click at [52, 21] on span "button" at bounding box center [49, 19] width 7 height 8
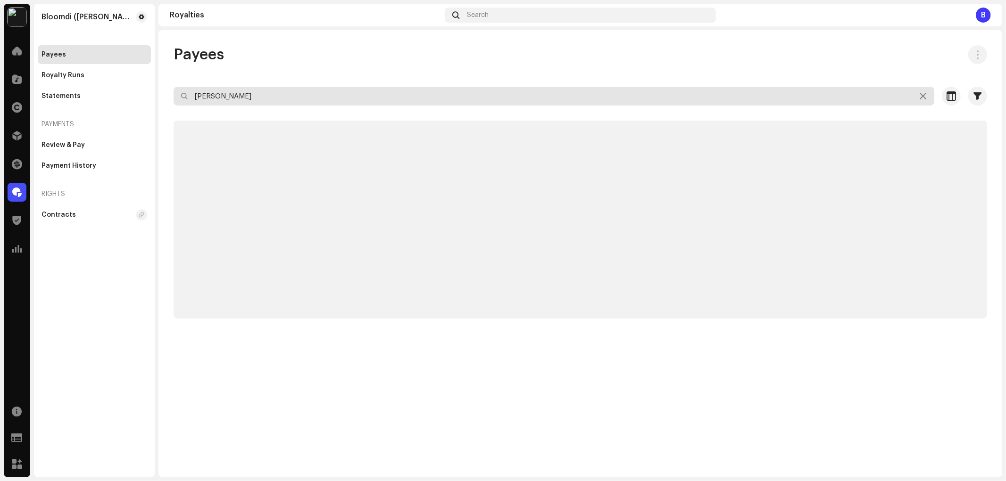
click at [293, 92] on input "[PERSON_NAME]" at bounding box center [554, 96] width 761 height 19
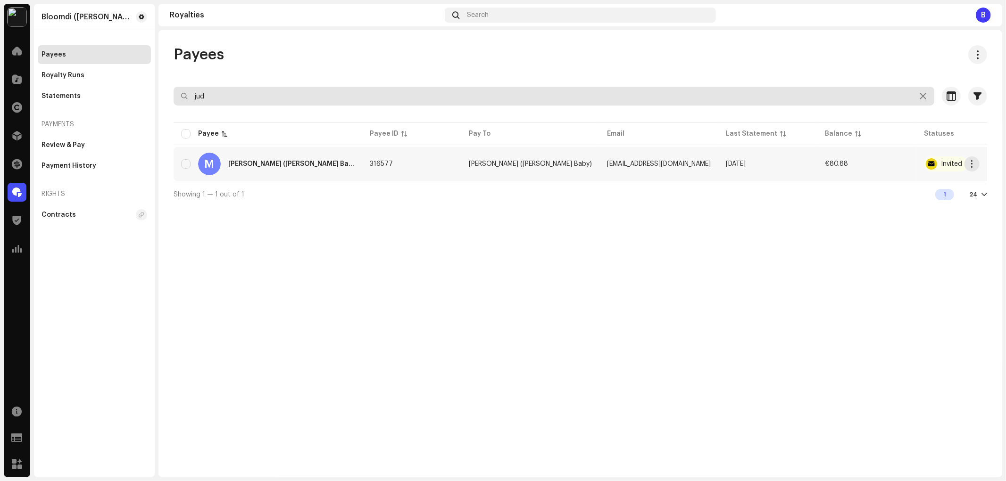
type input "jud"
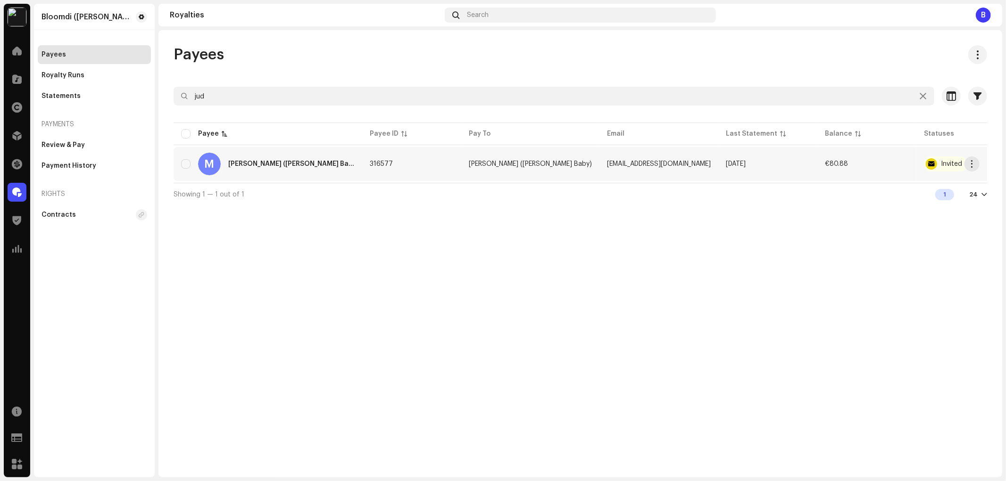
click at [302, 153] on div "M [PERSON_NAME] ([PERSON_NAME])" at bounding box center [268, 164] width 174 height 23
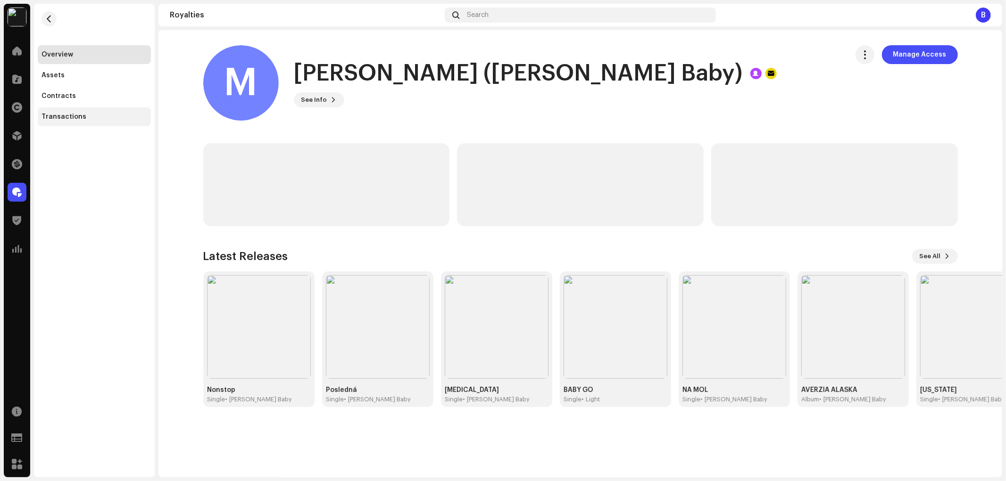
click at [89, 116] on div "Transactions" at bounding box center [94, 117] width 106 height 8
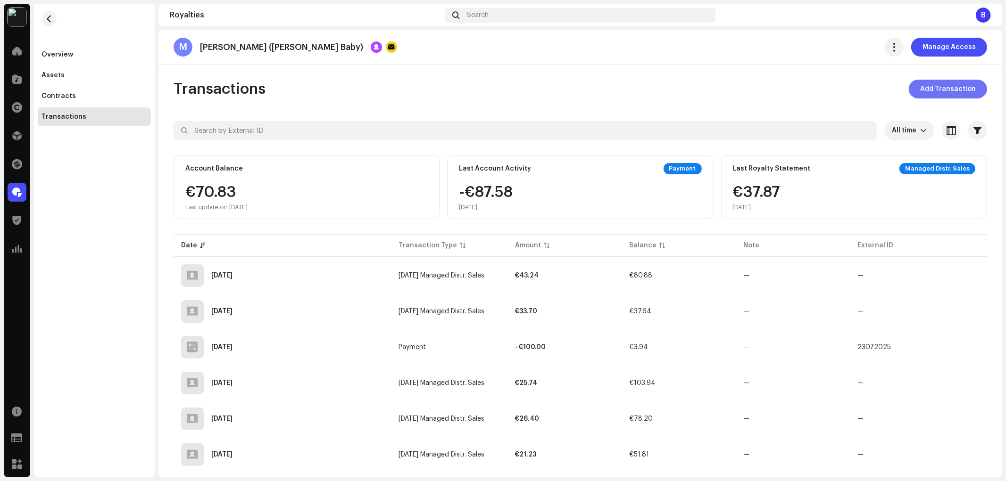
click at [949, 93] on span "Add Transaction" at bounding box center [948, 89] width 56 height 19
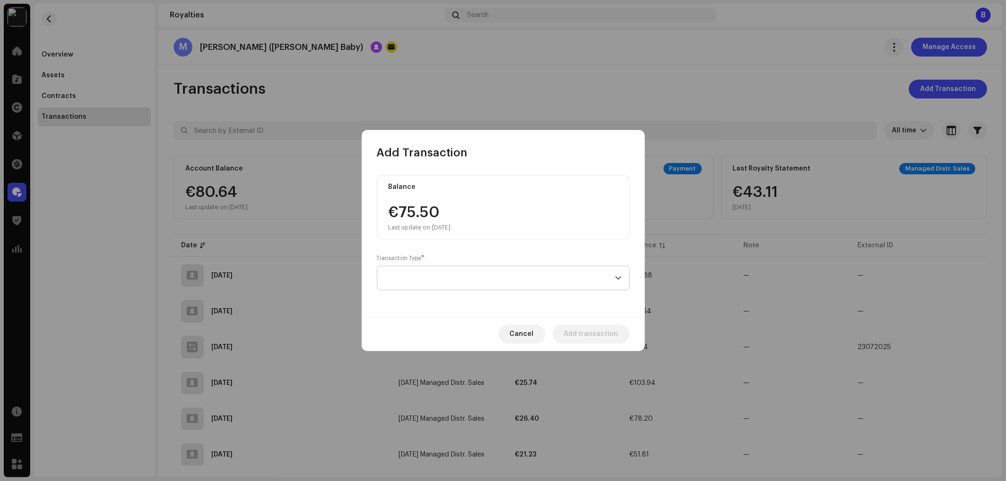
click at [515, 286] on span at bounding box center [500, 278] width 230 height 24
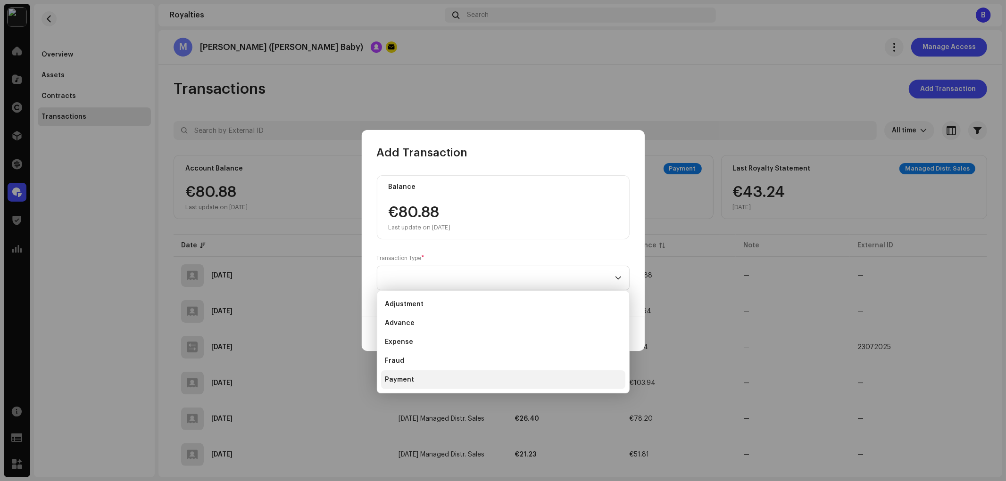
click at [444, 383] on li "Payment" at bounding box center [503, 380] width 244 height 19
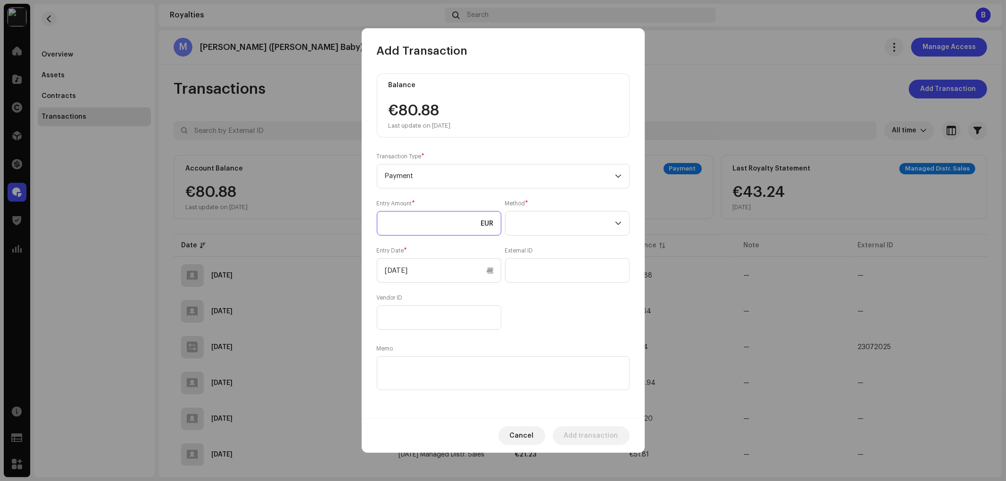
click at [425, 229] on input at bounding box center [439, 223] width 124 height 25
type input "80.00"
click at [596, 211] on div "Method *" at bounding box center [567, 218] width 124 height 36
click at [559, 227] on span at bounding box center [564, 224] width 102 height 24
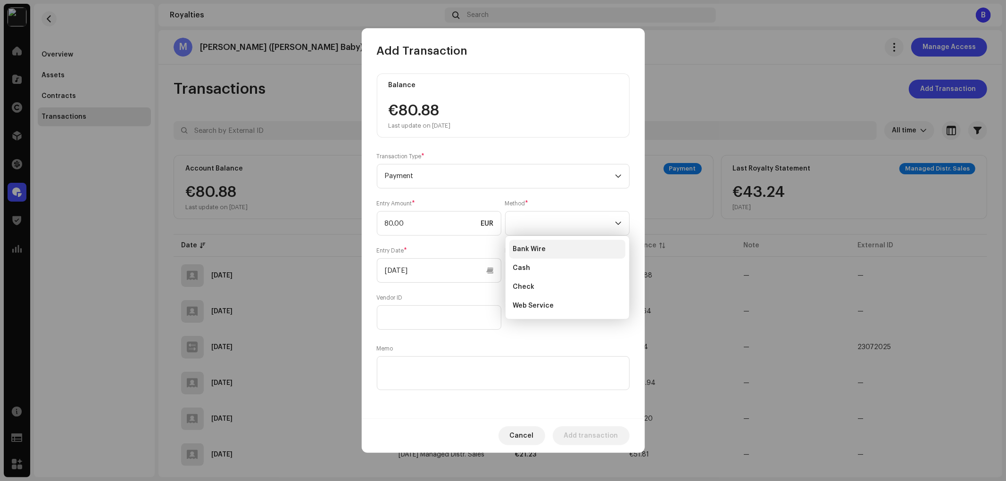
click at [553, 251] on li "Bank Wire" at bounding box center [567, 249] width 116 height 19
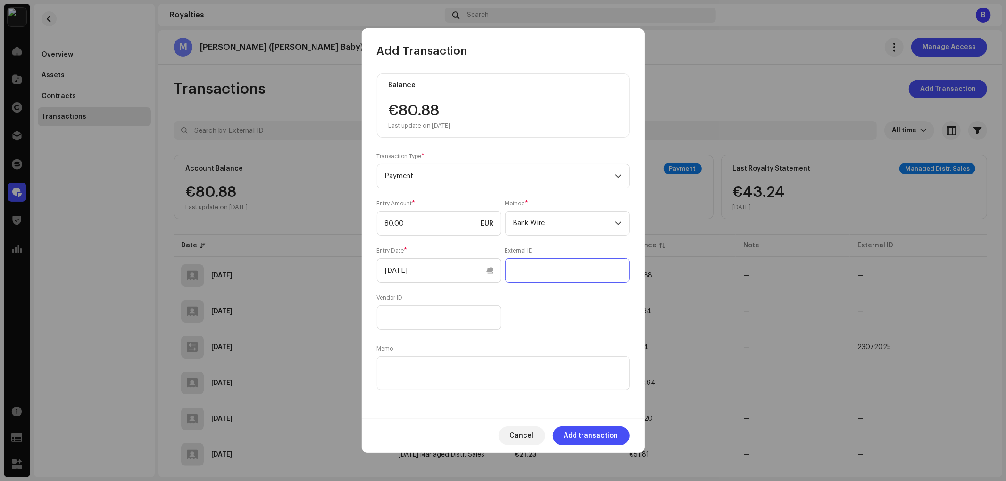
click at [549, 275] on input "text" at bounding box center [567, 270] width 124 height 25
drag, startPoint x: 549, startPoint y: 275, endPoint x: 461, endPoint y: 267, distance: 88.5
click at [461, 267] on div "Entry Amount * 80.00 EUR Method * Bank Wire Entry Date * [DATE] External ID 081…" at bounding box center [503, 265] width 253 height 130
type input "08102025"
drag, startPoint x: 428, startPoint y: 402, endPoint x: 436, endPoint y: 388, distance: 16.7
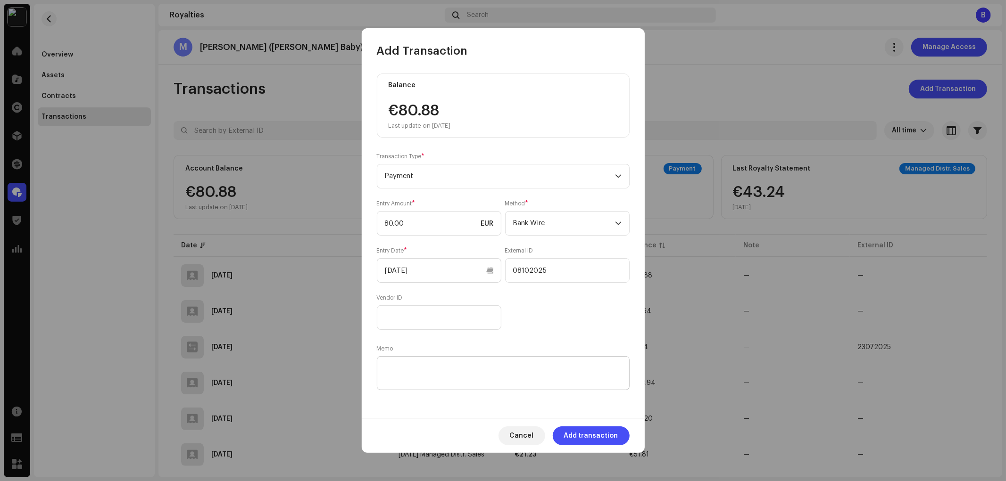
click at [431, 395] on div "Balance €80.88 Last update on [DATE] Transaction Type * Payment Entry Amount * …" at bounding box center [503, 238] width 283 height 360
click at [445, 382] on textarea at bounding box center [503, 373] width 253 height 34
paste textarea "08102025"
type textarea "08102025"
click at [586, 432] on span "Add transaction" at bounding box center [591, 436] width 54 height 19
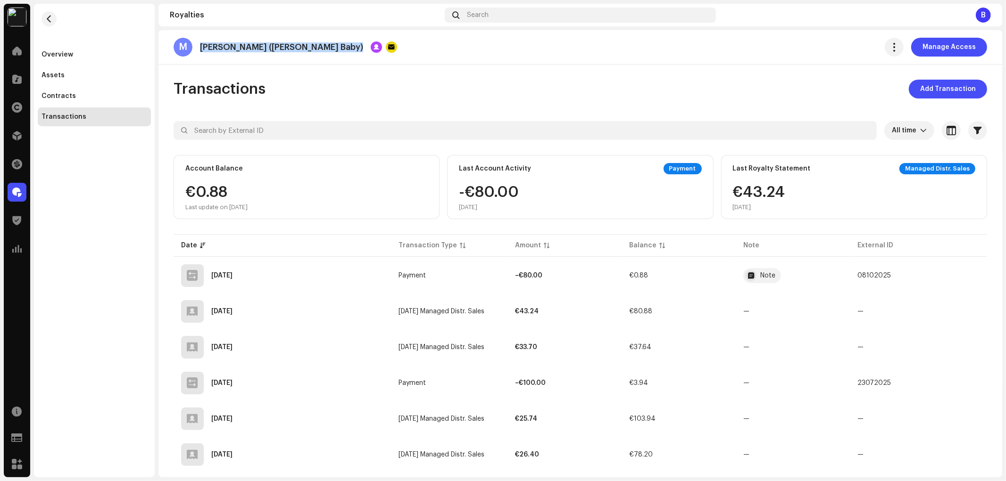
drag, startPoint x: 311, startPoint y: 49, endPoint x: 199, endPoint y: 49, distance: 112.7
click at [199, 49] on div "M [PERSON_NAME] ([PERSON_NAME])" at bounding box center [286, 47] width 224 height 19
copy div "[PERSON_NAME] ([PERSON_NAME] Baby) Manage Access"
click at [50, 18] on span "button" at bounding box center [49, 19] width 7 height 8
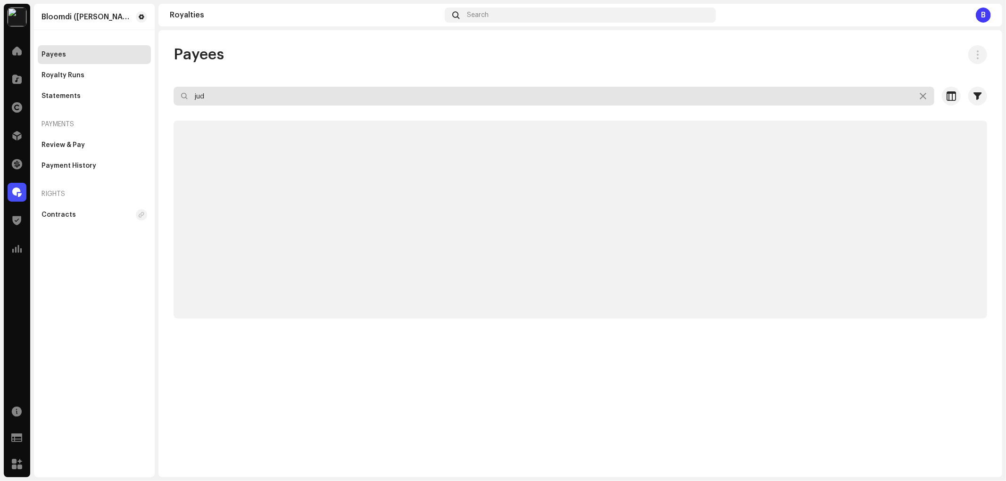
click at [279, 92] on input "jud" at bounding box center [554, 96] width 761 height 19
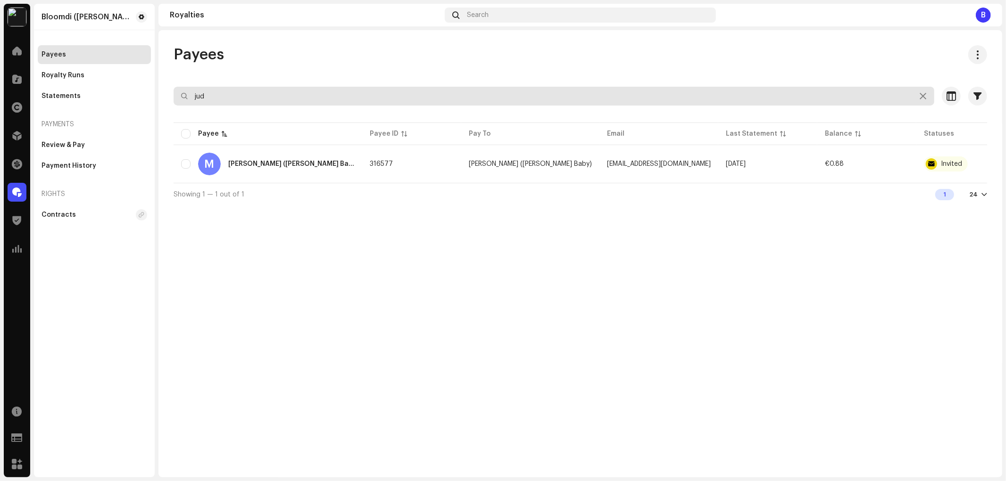
click at [279, 92] on input "jud" at bounding box center [554, 96] width 761 height 19
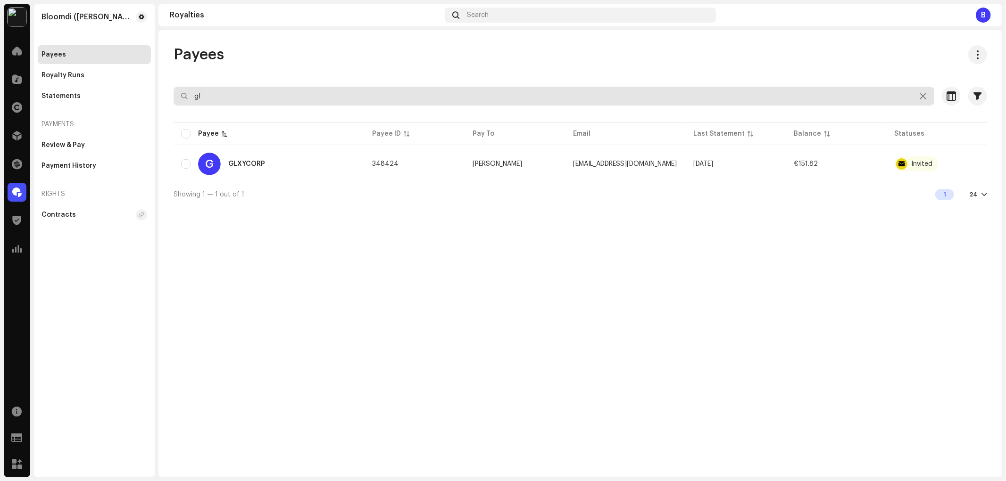
type input "g"
type input "x"
type input "glx"
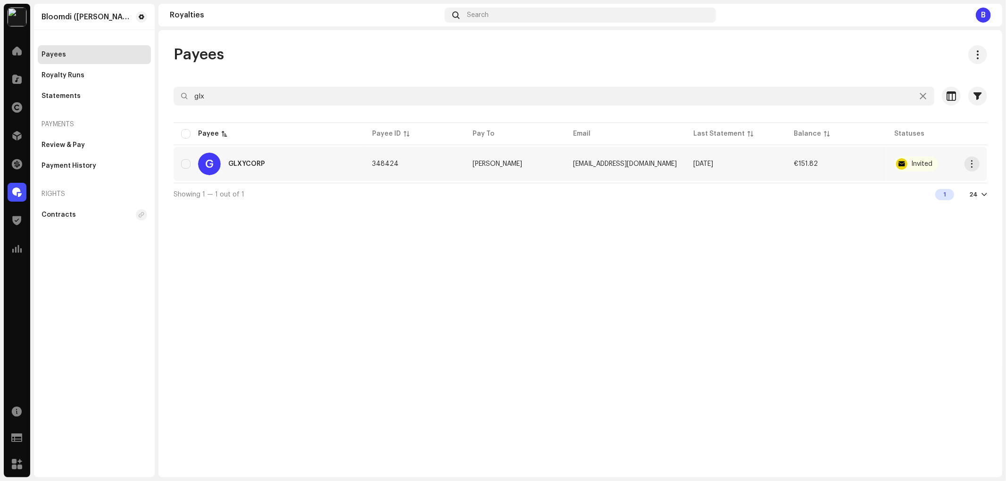
click at [294, 162] on div "G GLXYCORP" at bounding box center [269, 164] width 176 height 23
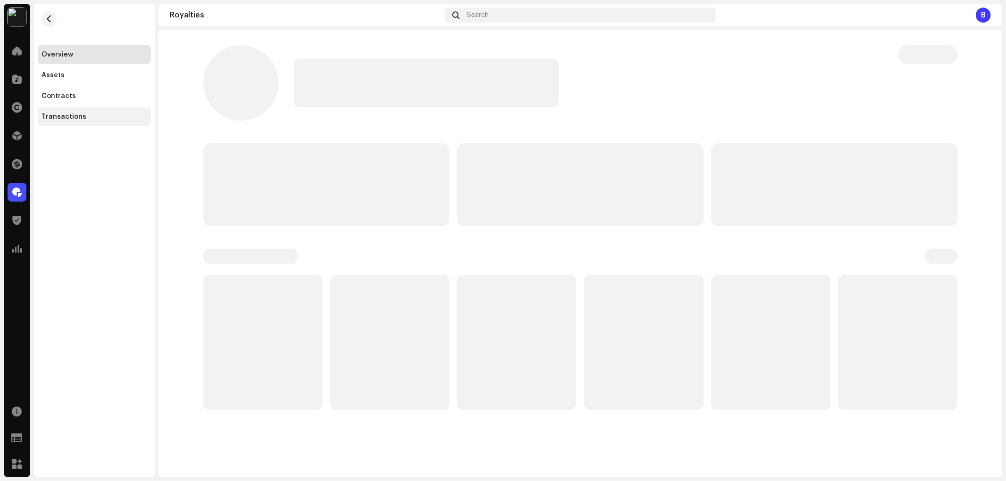
click at [116, 114] on div "Transactions" at bounding box center [94, 117] width 106 height 8
